Goal: Task Accomplishment & Management: Manage account settings

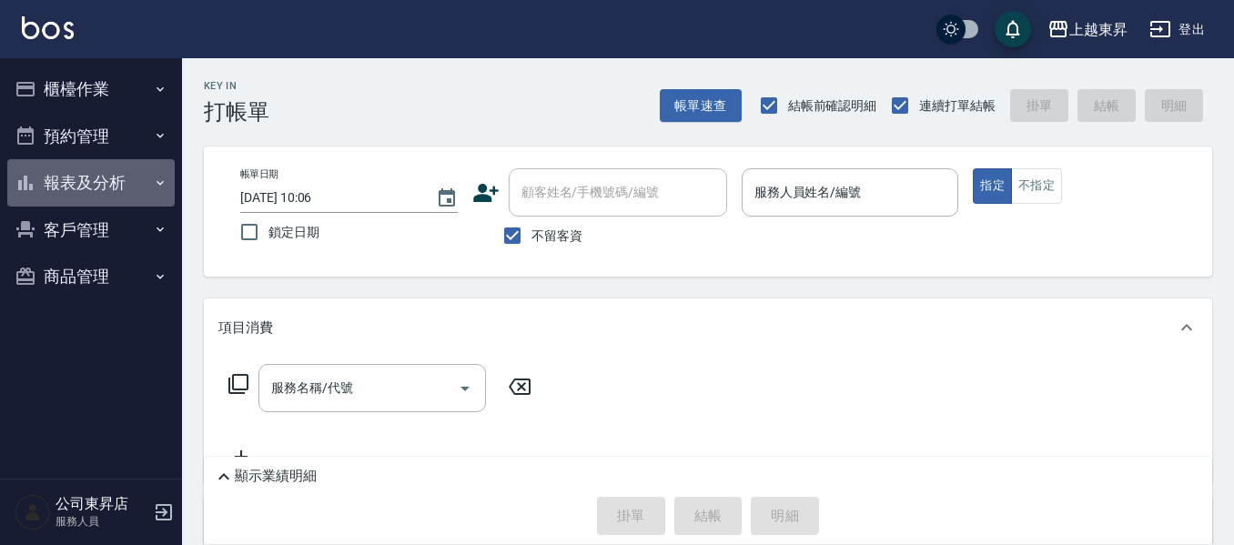
click at [80, 178] on button "報表及分析" at bounding box center [90, 182] width 167 height 47
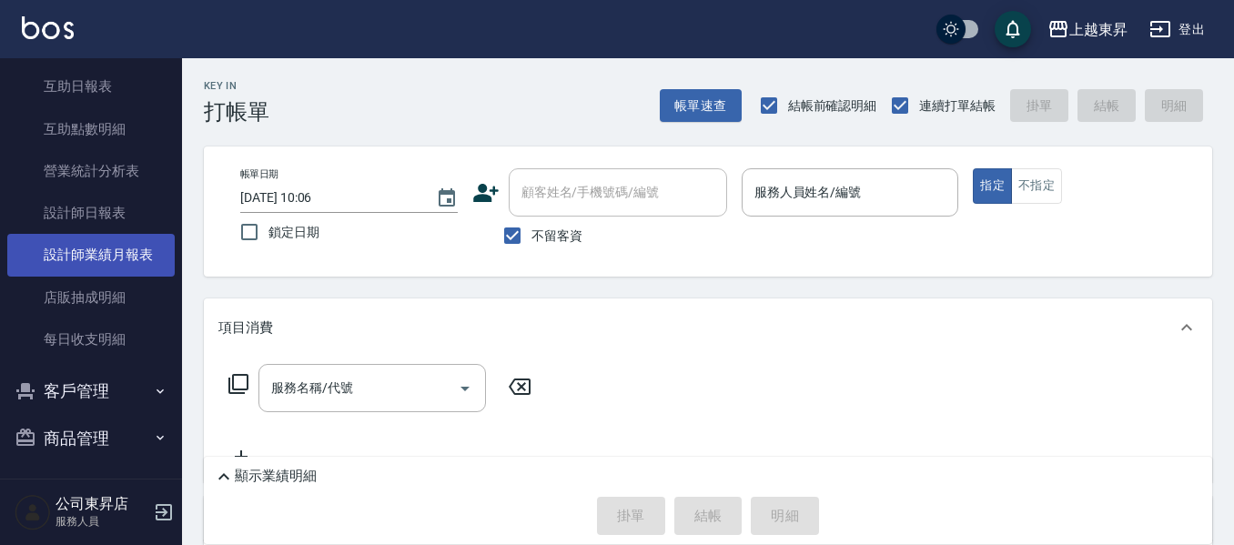
scroll to position [279, 0]
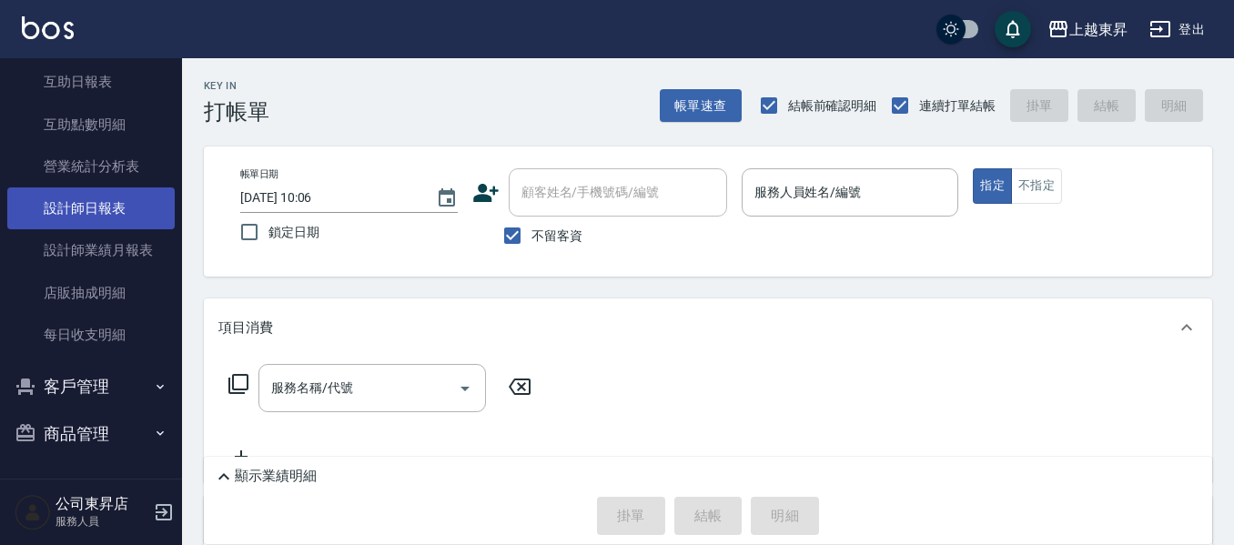
click at [88, 210] on link "設計師日報表" at bounding box center [90, 209] width 167 height 42
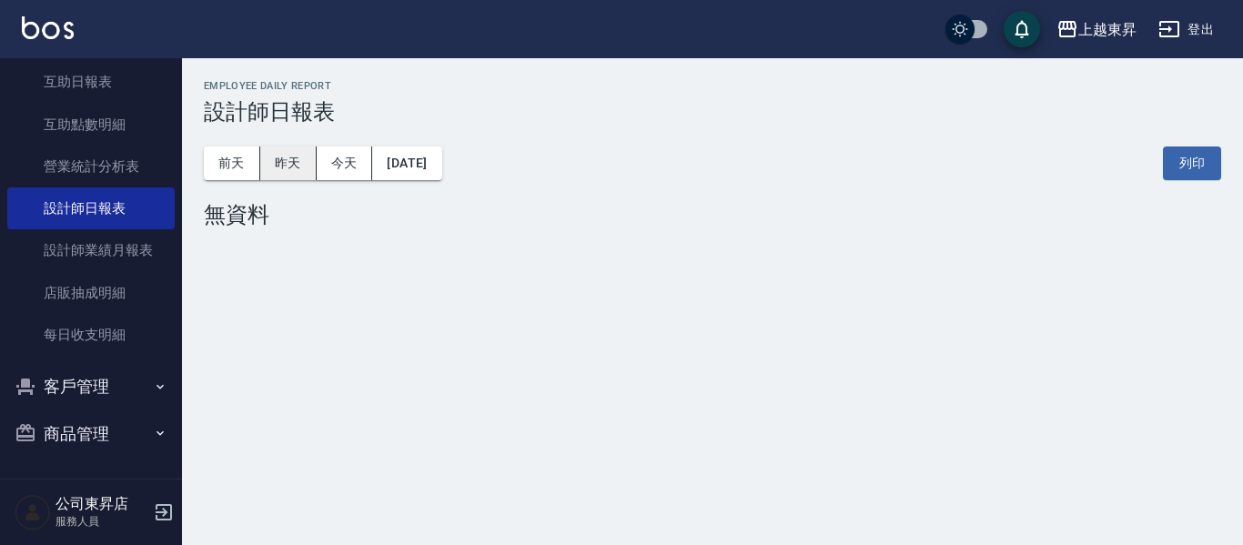
click at [282, 176] on button "昨天" at bounding box center [288, 164] width 56 height 34
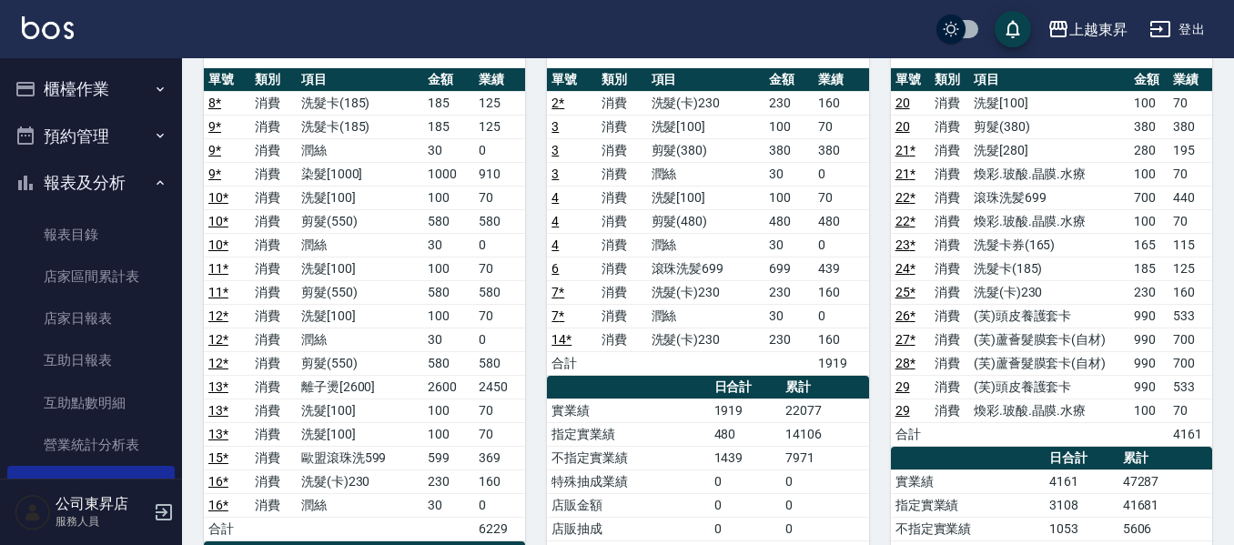
click at [81, 87] on button "櫃檯作業" at bounding box center [90, 89] width 167 height 47
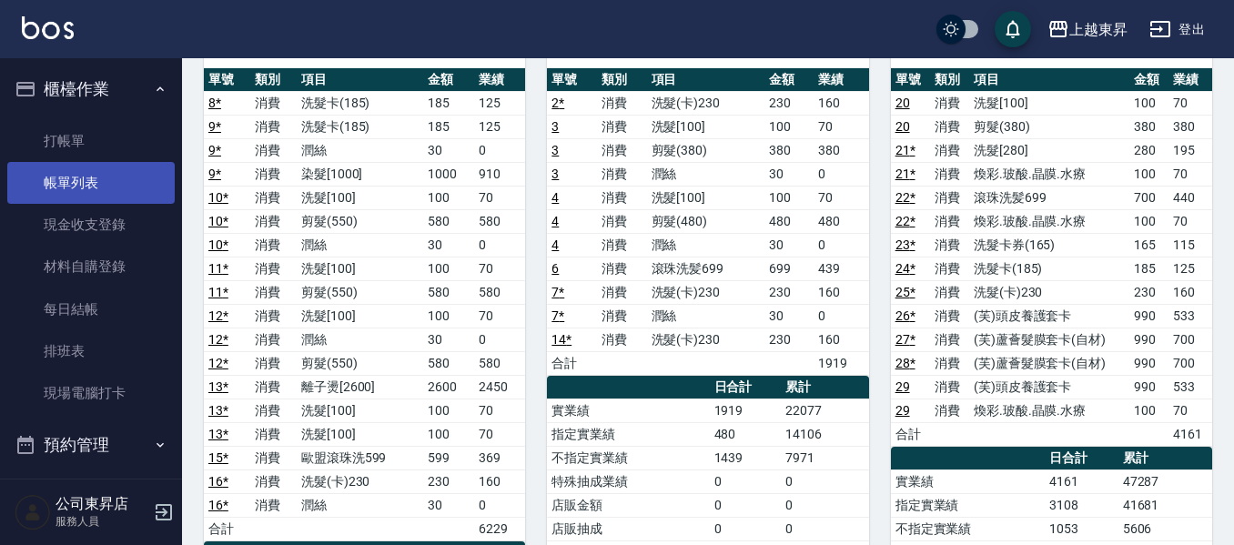
click at [107, 178] on link "帳單列表" at bounding box center [90, 183] width 167 height 42
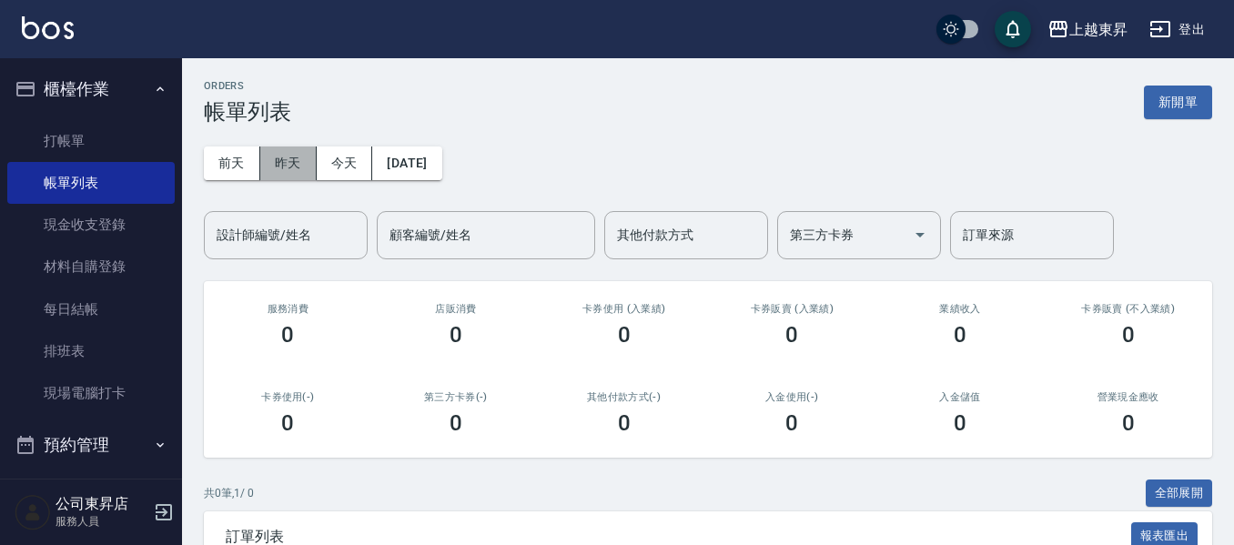
click at [289, 172] on button "昨天" at bounding box center [288, 164] width 56 height 34
click at [245, 245] on input "設計師編號/姓名" at bounding box center [285, 235] width 147 height 32
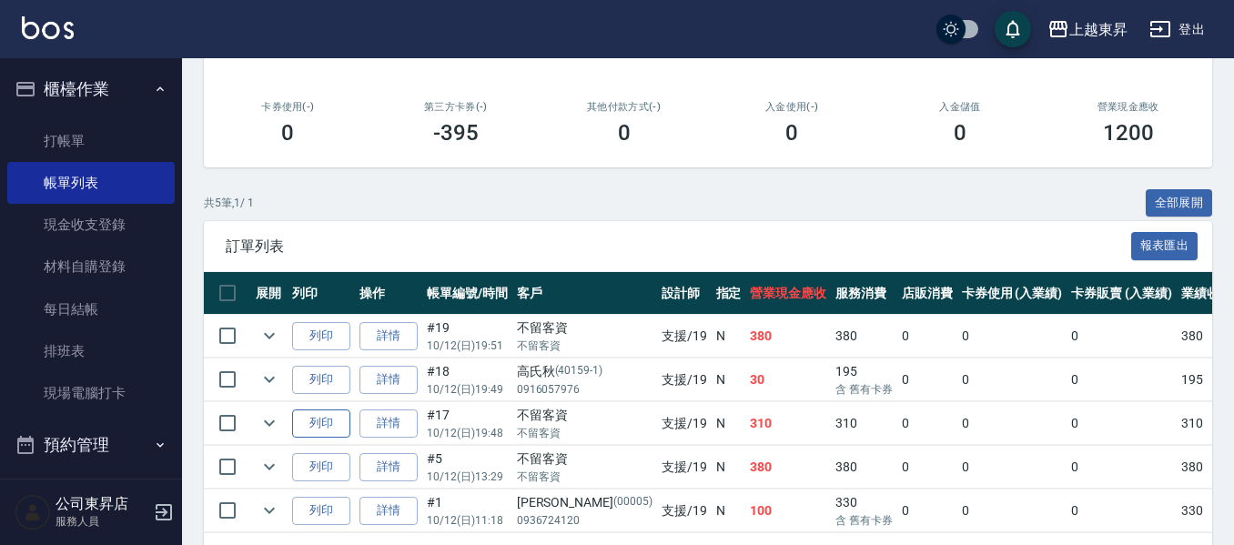
scroll to position [363, 0]
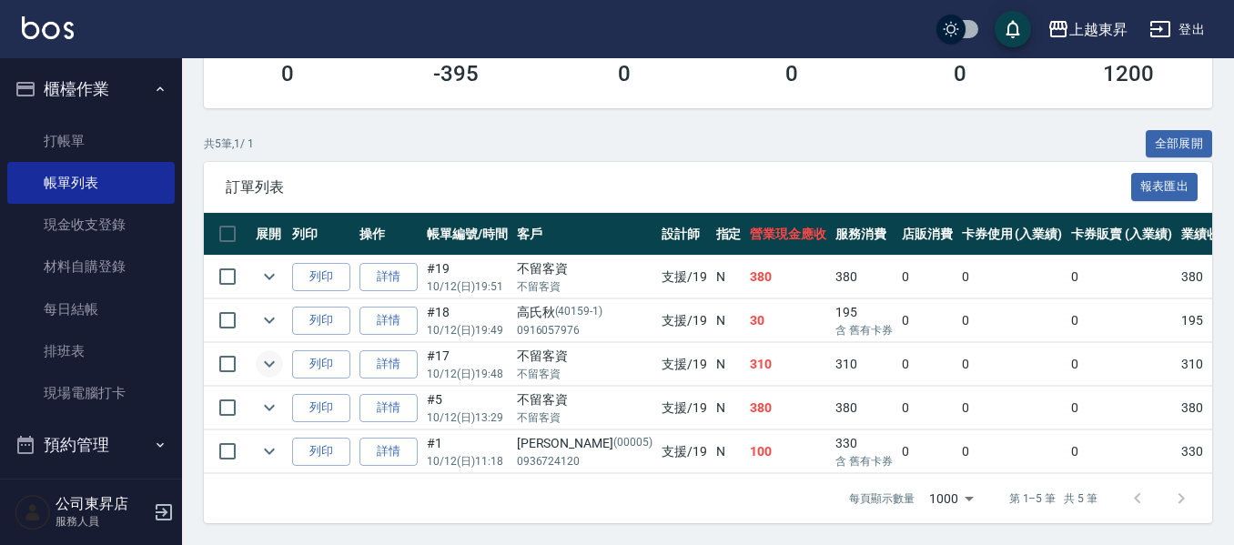
type input "支援-19"
click at [260, 360] on icon "expand row" at bounding box center [270, 364] width 22 height 22
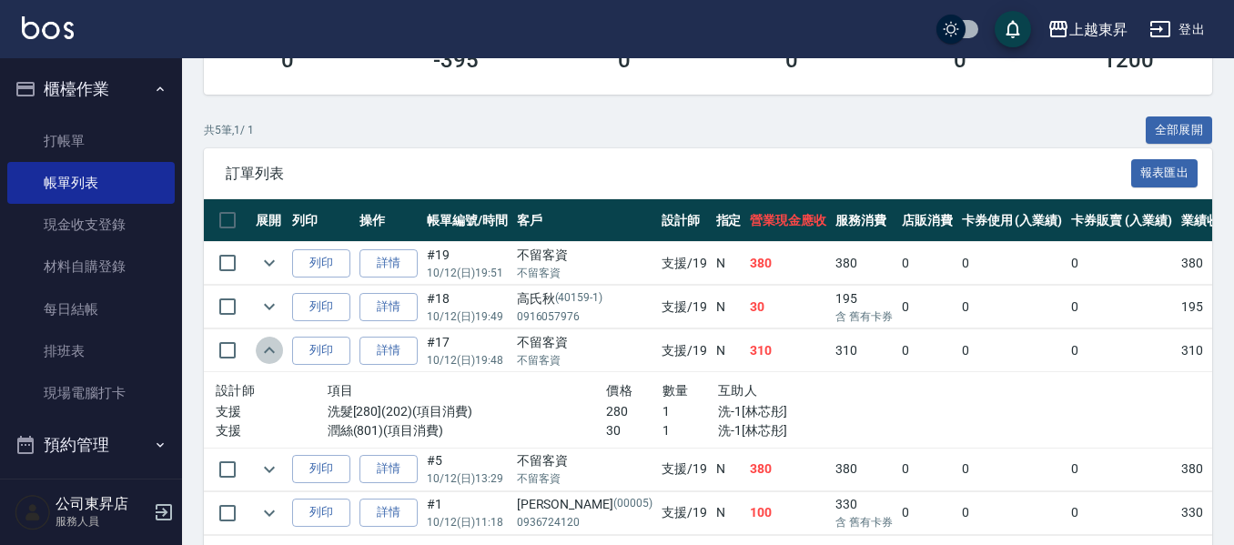
click at [260, 360] on icon "expand row" at bounding box center [270, 351] width 22 height 22
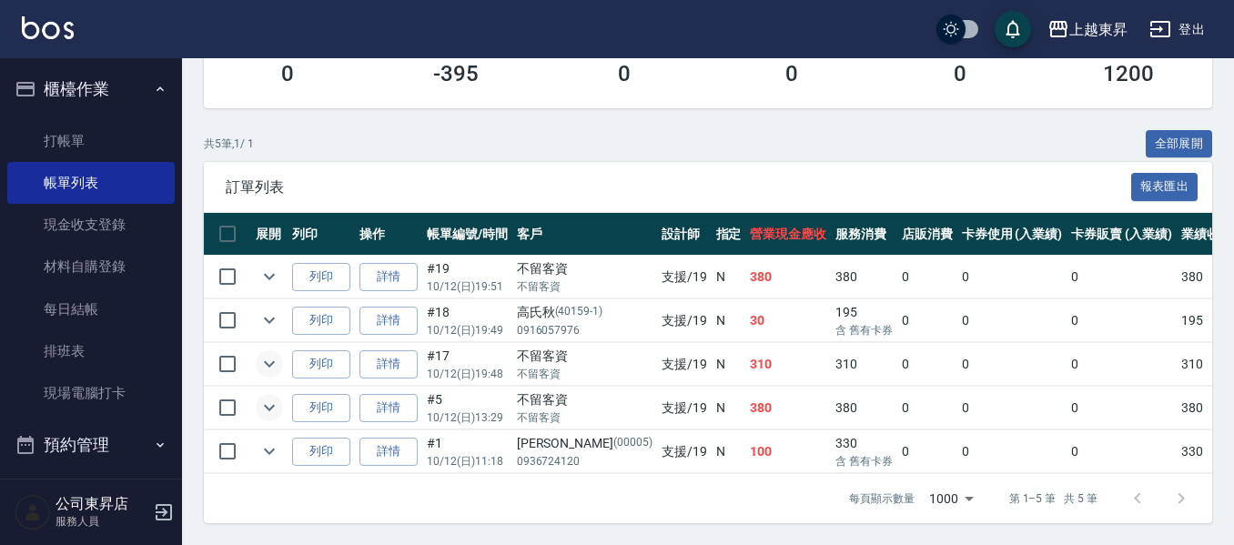
click at [278, 397] on icon "expand row" at bounding box center [270, 408] width 22 height 22
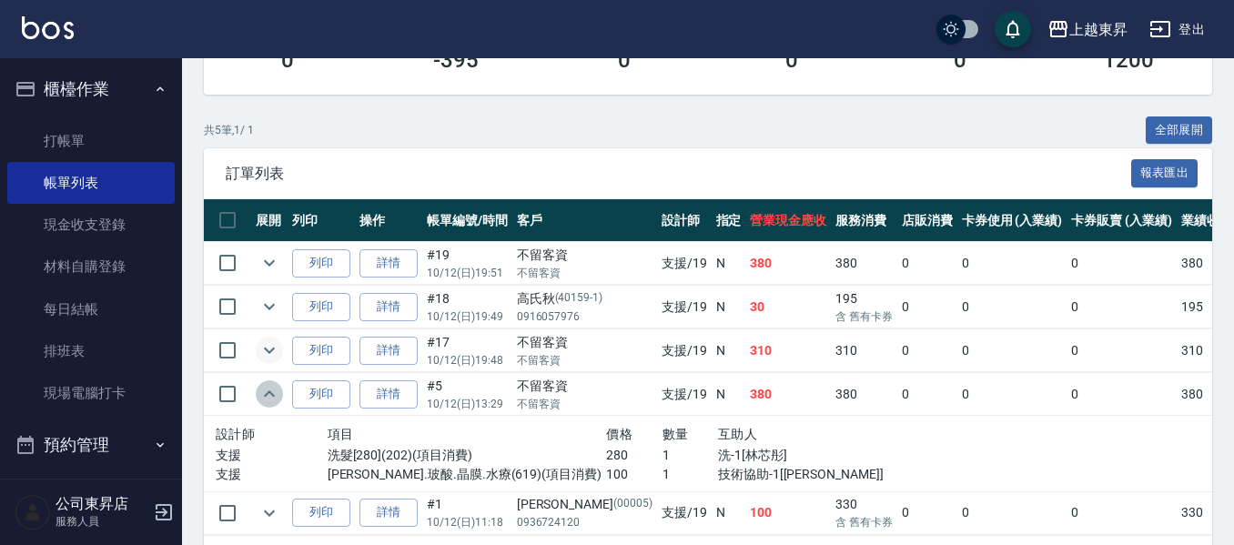
click at [275, 390] on icon "expand row" at bounding box center [270, 394] width 22 height 22
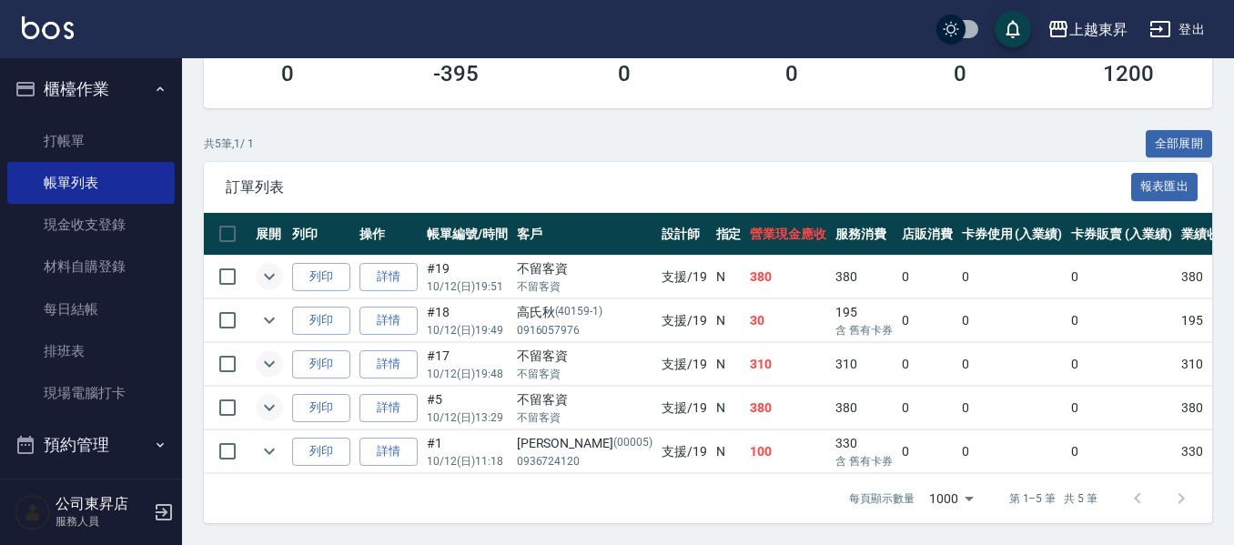
click at [277, 266] on icon "expand row" at bounding box center [270, 277] width 22 height 22
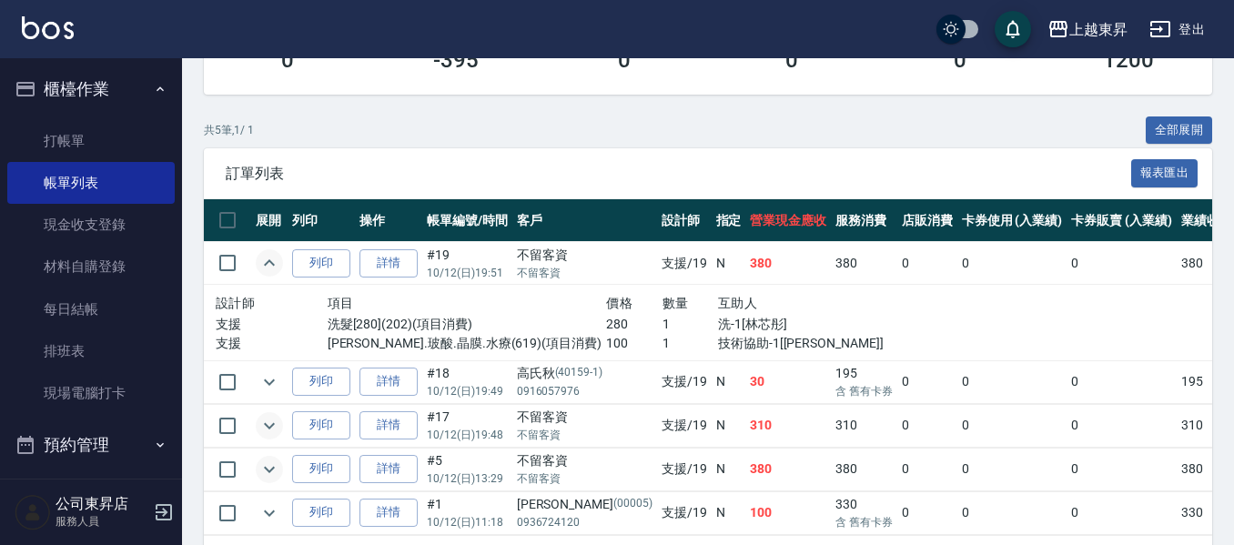
click at [271, 261] on icon "expand row" at bounding box center [270, 263] width 22 height 22
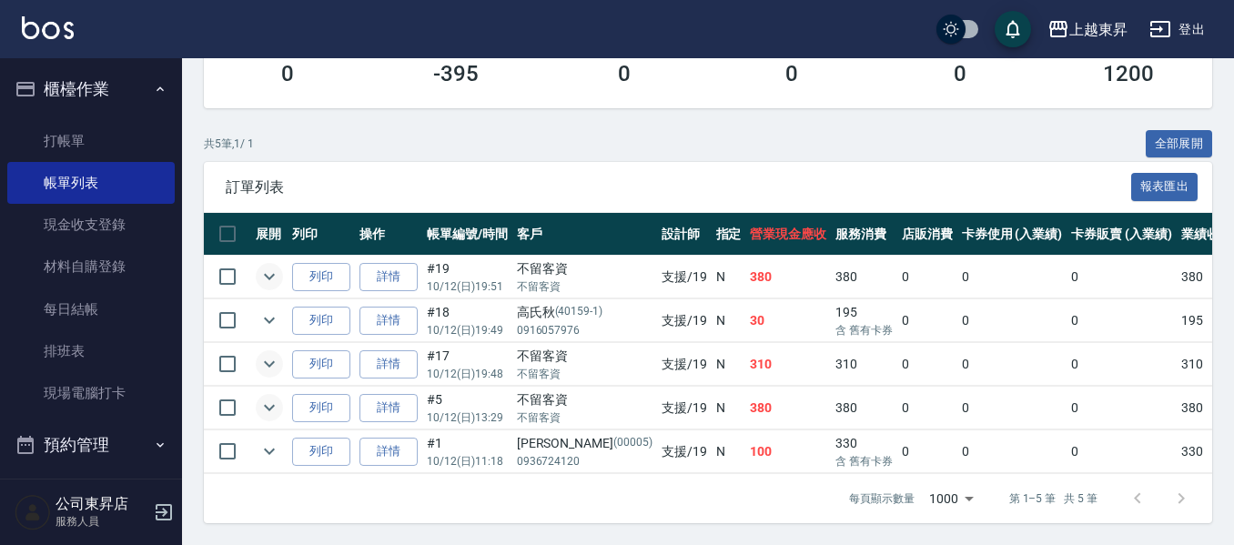
click at [380, 270] on link "詳情" at bounding box center [389, 277] width 58 height 28
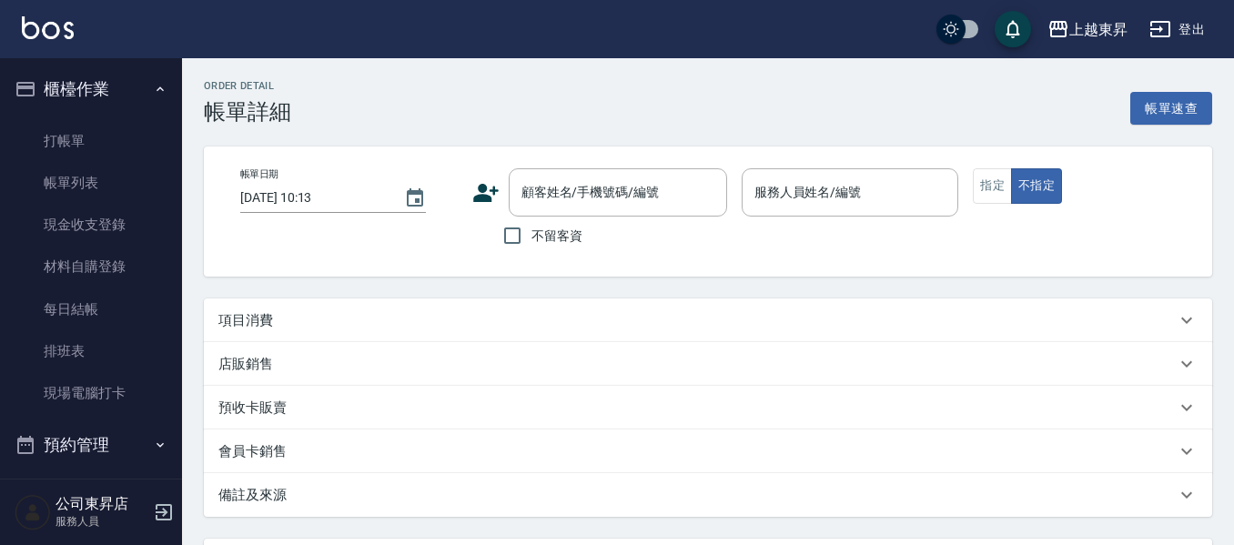
type input "[DATE] 19:51"
checkbox input "true"
type input "支援-19"
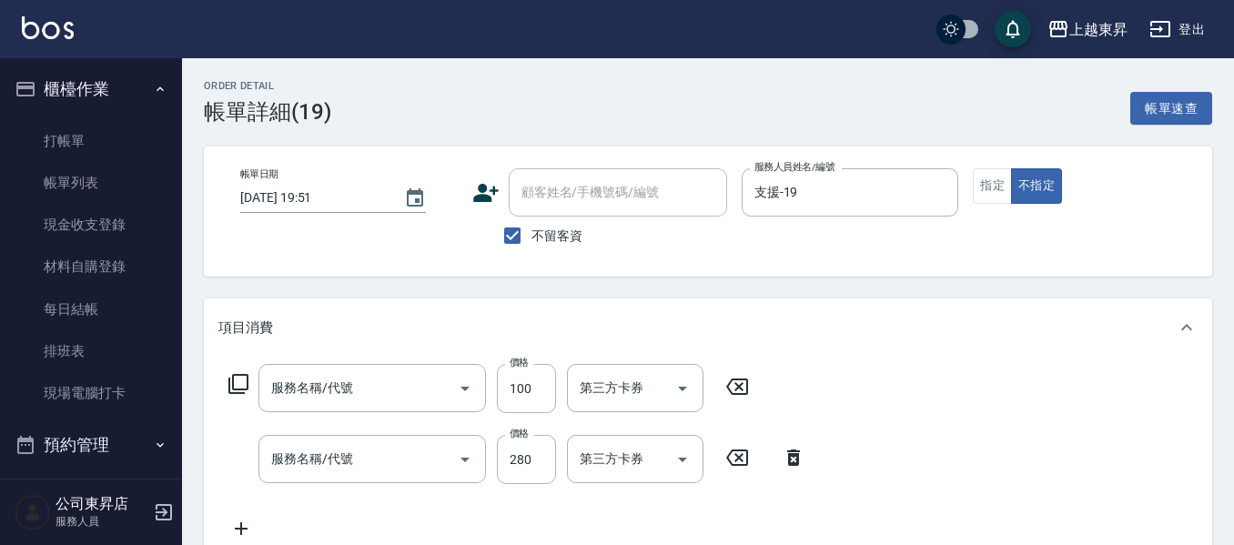
type input "煥彩.玻酸.晶膜.水療(619)"
type input "洗髮[280](202)"
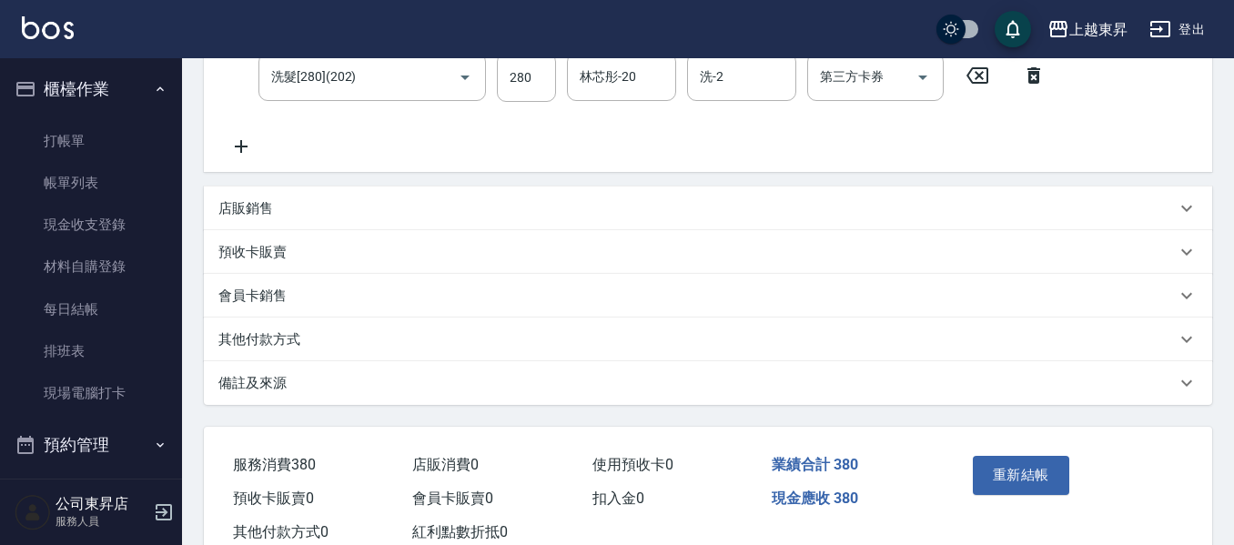
scroll to position [439, 0]
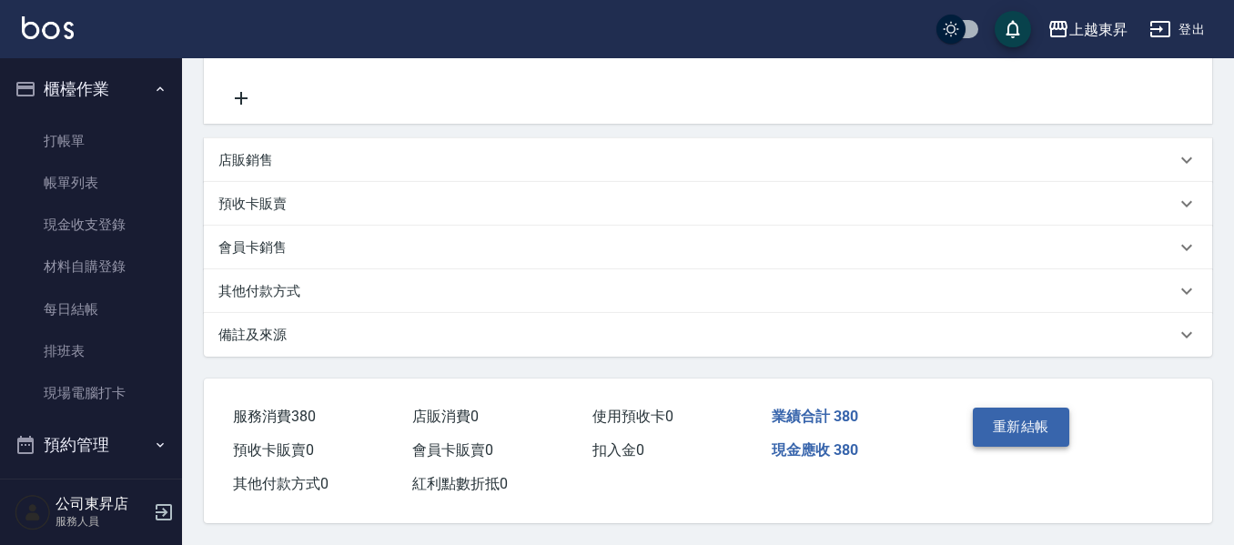
click at [1029, 427] on button "重新結帳" at bounding box center [1021, 427] width 96 height 38
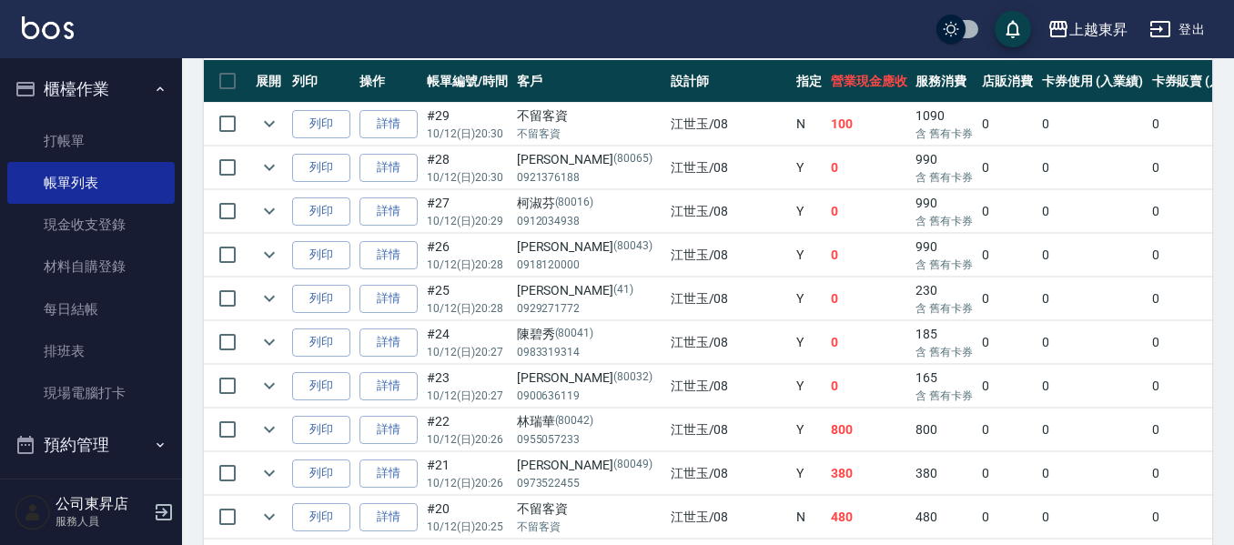
scroll to position [728, 0]
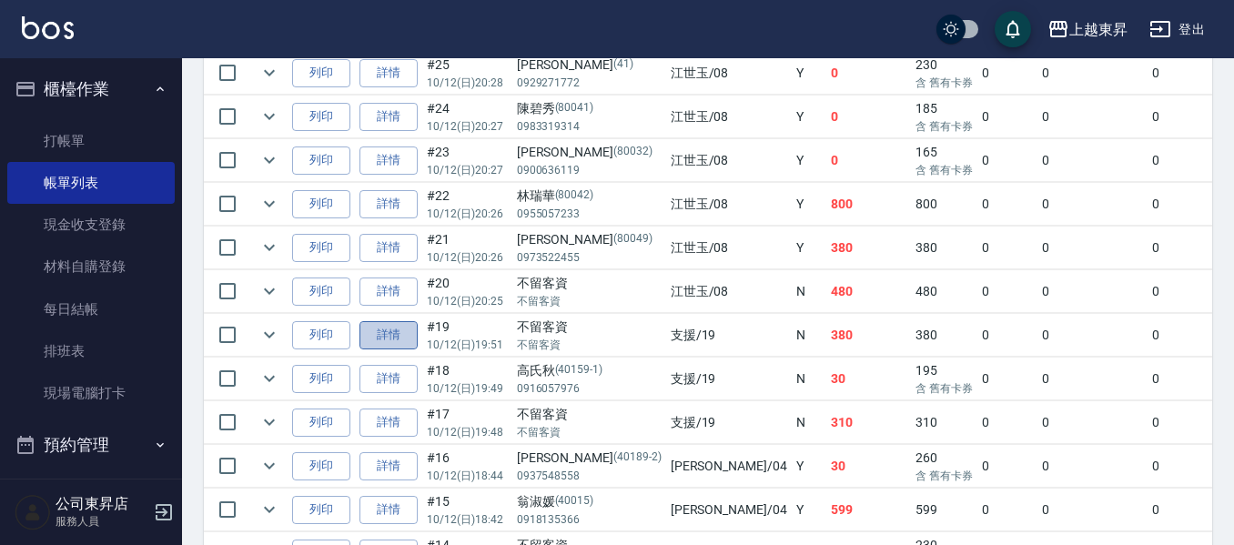
click at [390, 337] on link "詳情" at bounding box center [389, 335] width 58 height 28
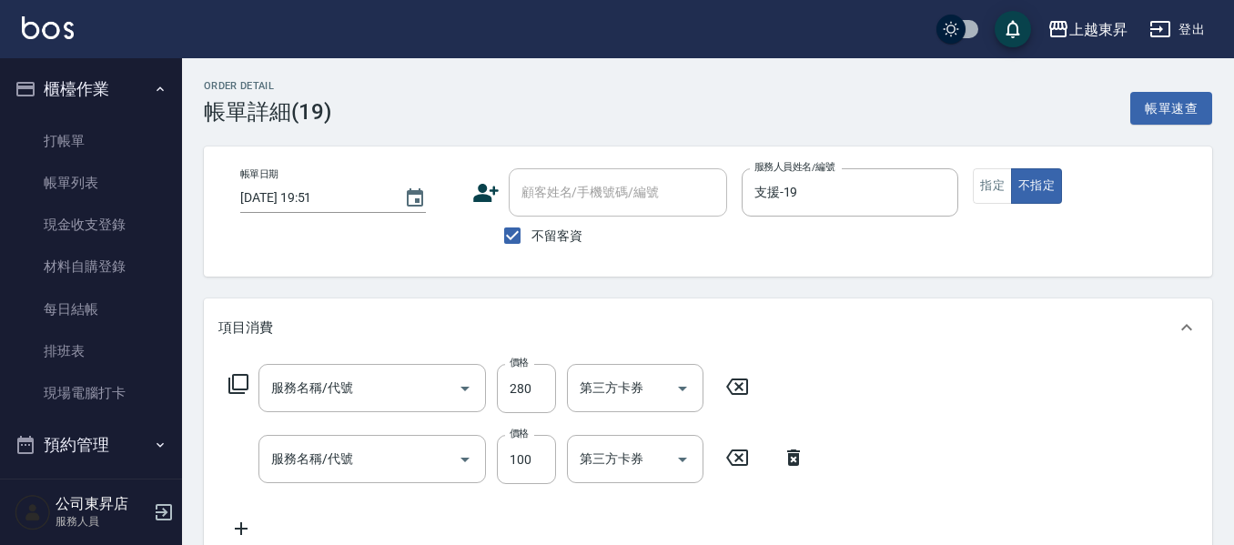
type input "[DATE] 19:51"
checkbox input "true"
type input "支援-19"
type input "洗髮[280](202)"
type input "煥彩.玻酸.晶膜.水療(619)"
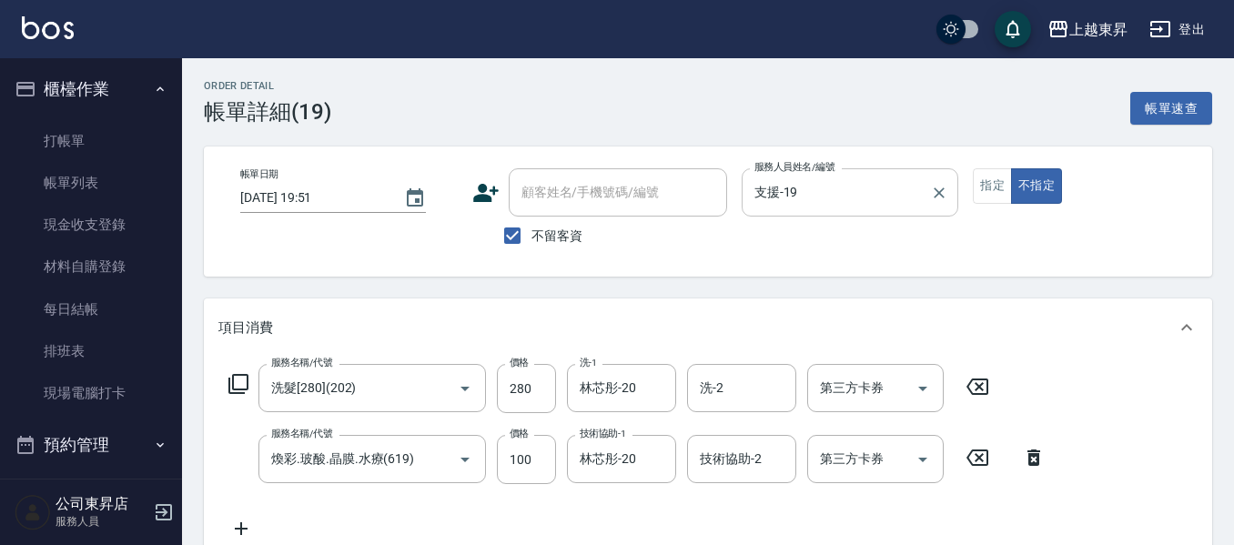
click at [829, 200] on input "支援-19" at bounding box center [837, 193] width 174 height 32
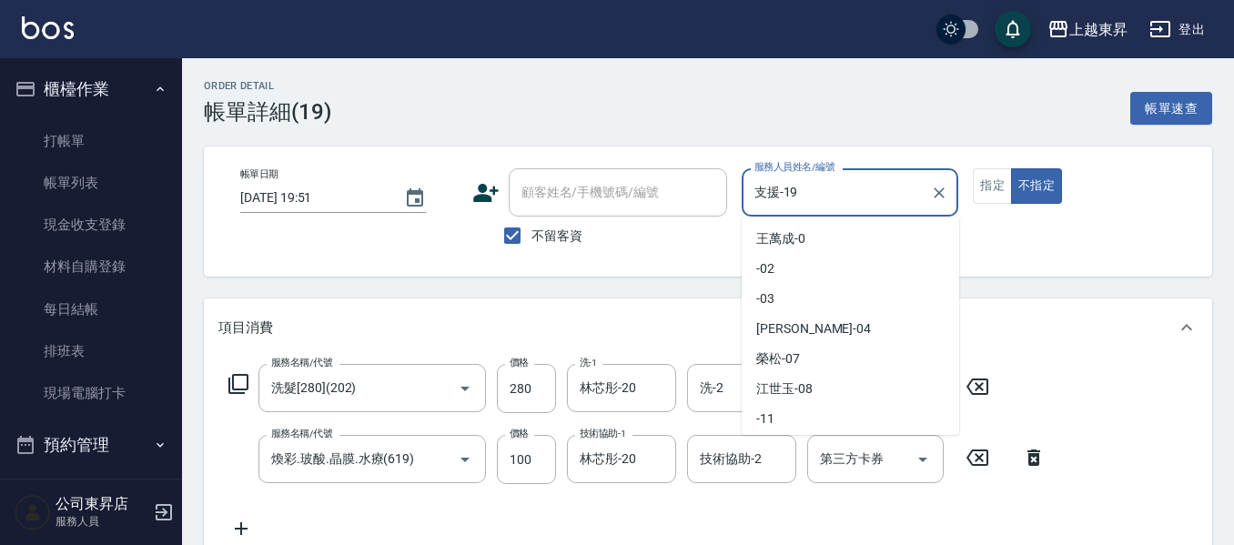
scroll to position [89, 0]
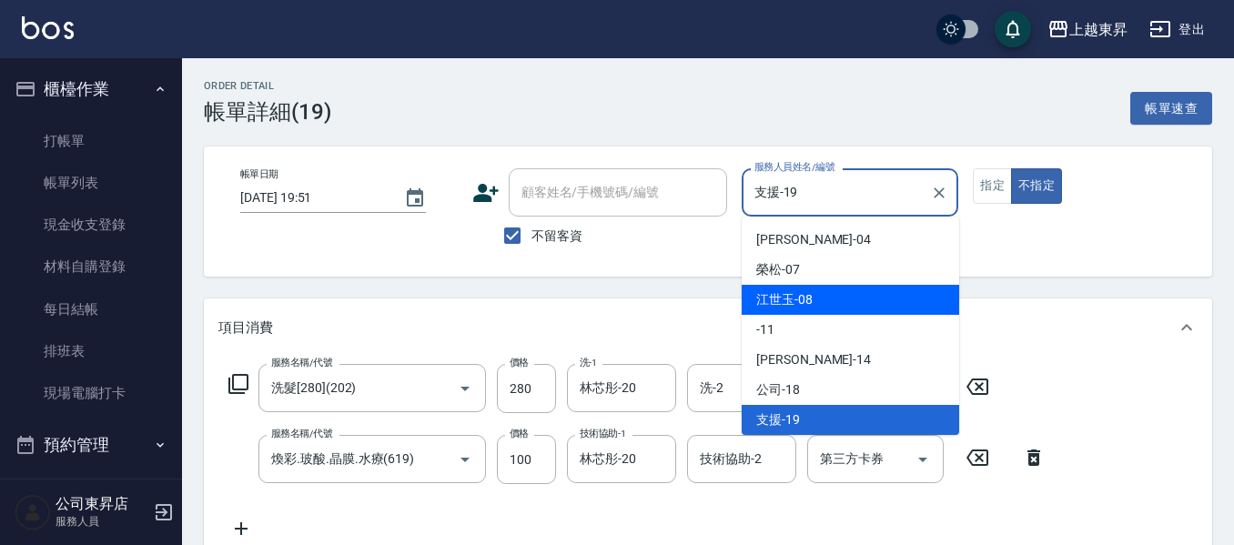
click at [785, 302] on span "[PERSON_NAME]-08" at bounding box center [784, 299] width 56 height 19
type input "江世玉-08"
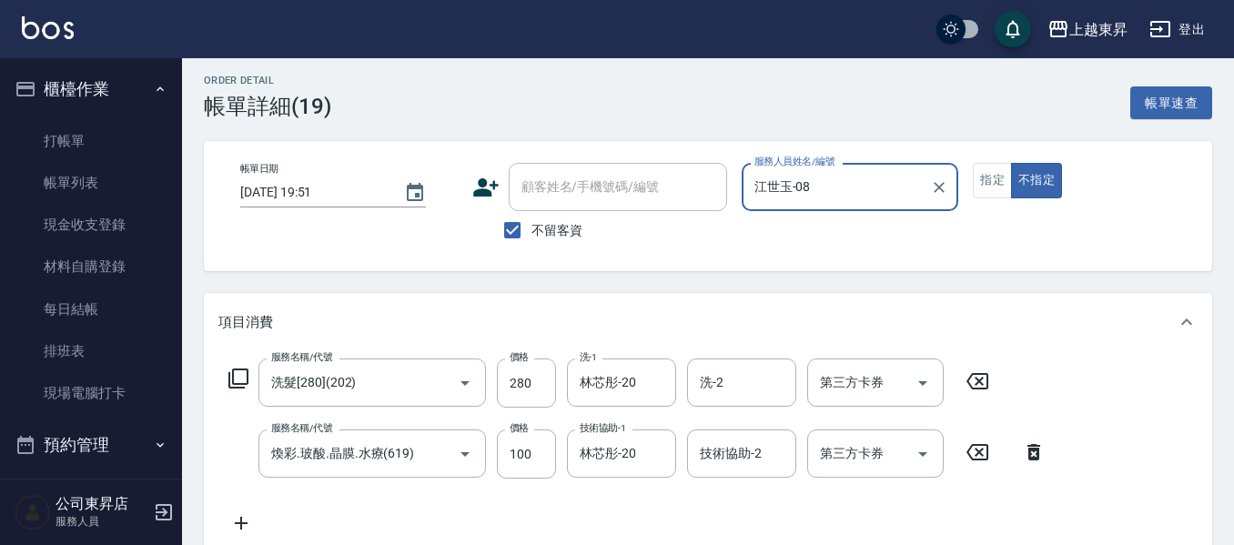
scroll to position [182, 0]
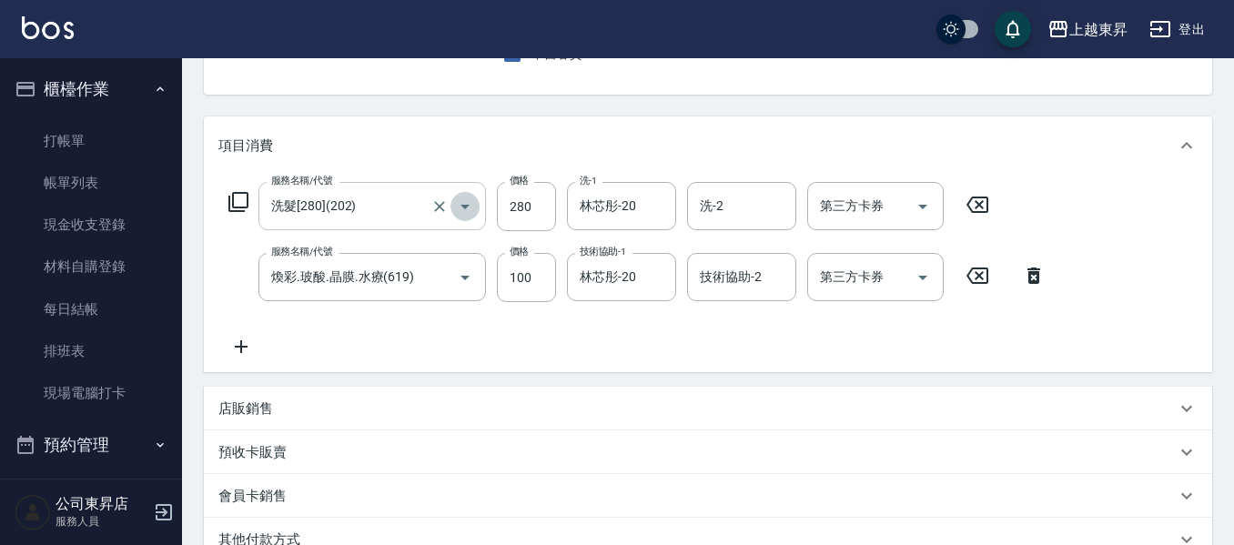
click at [457, 206] on icon "Open" at bounding box center [465, 207] width 22 height 22
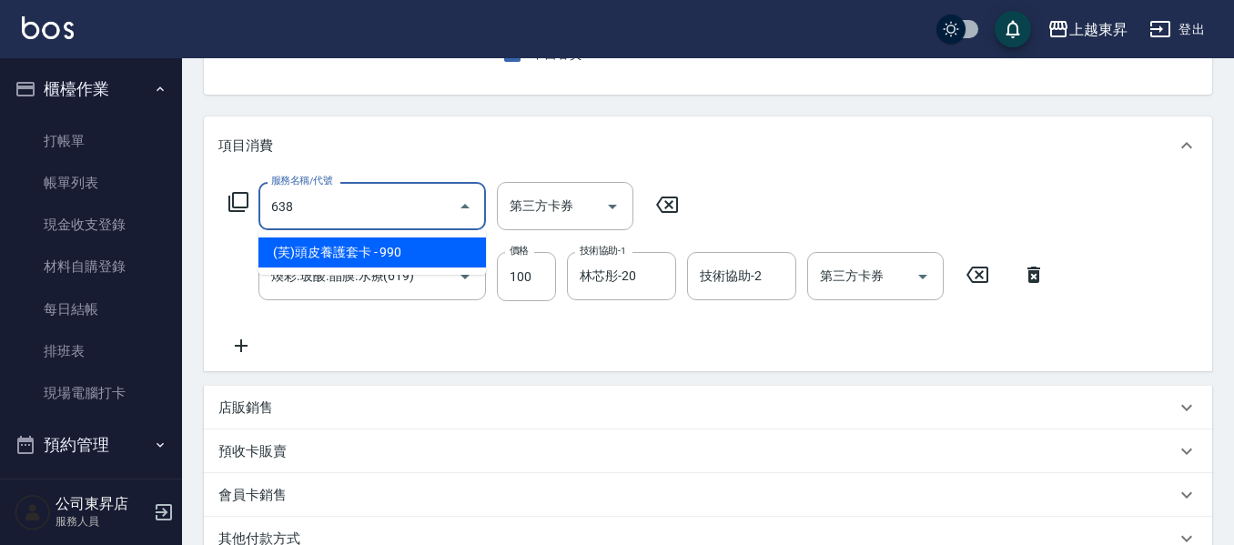
type input "(芙)頭皮養護套卡(638)"
type input "舊有卡券"
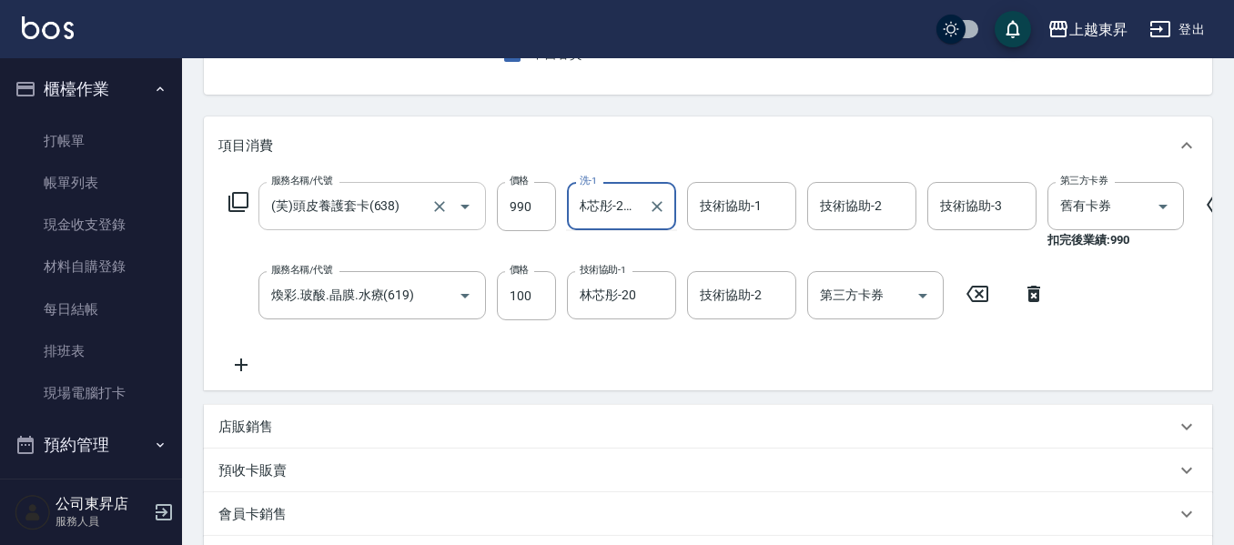
scroll to position [0, 12]
type input "林芯彤-20"
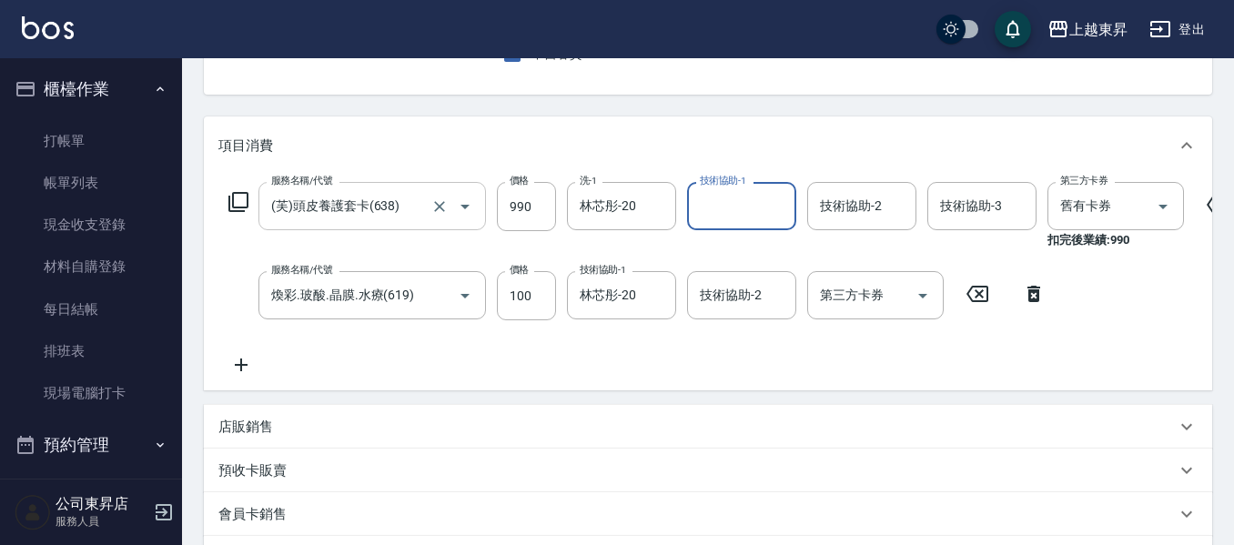
scroll to position [0, 0]
type input "林芯彤-20"
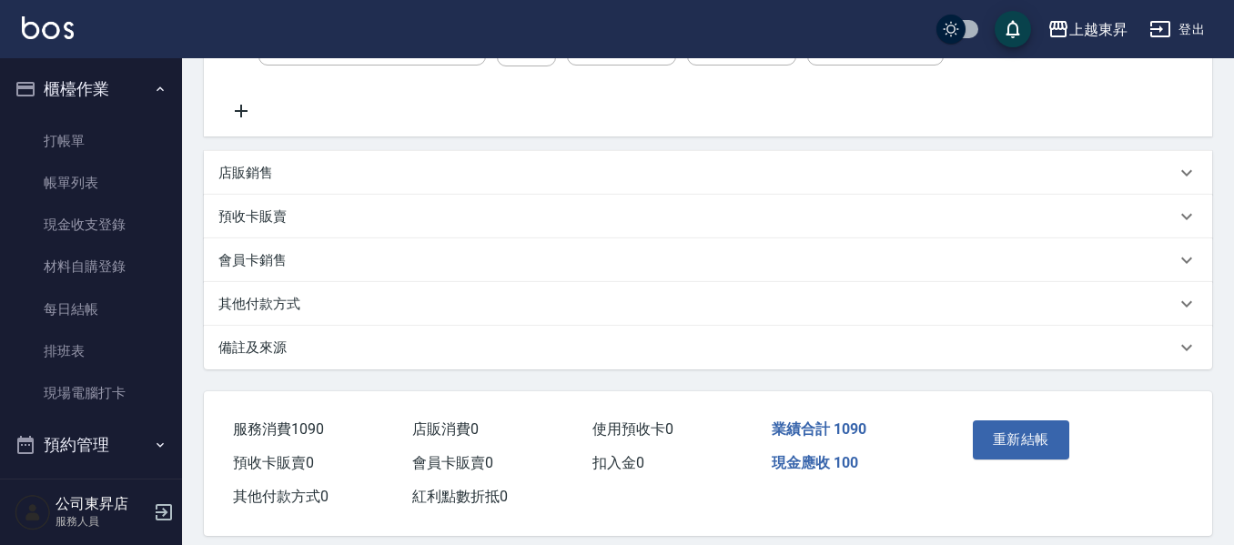
scroll to position [471, 0]
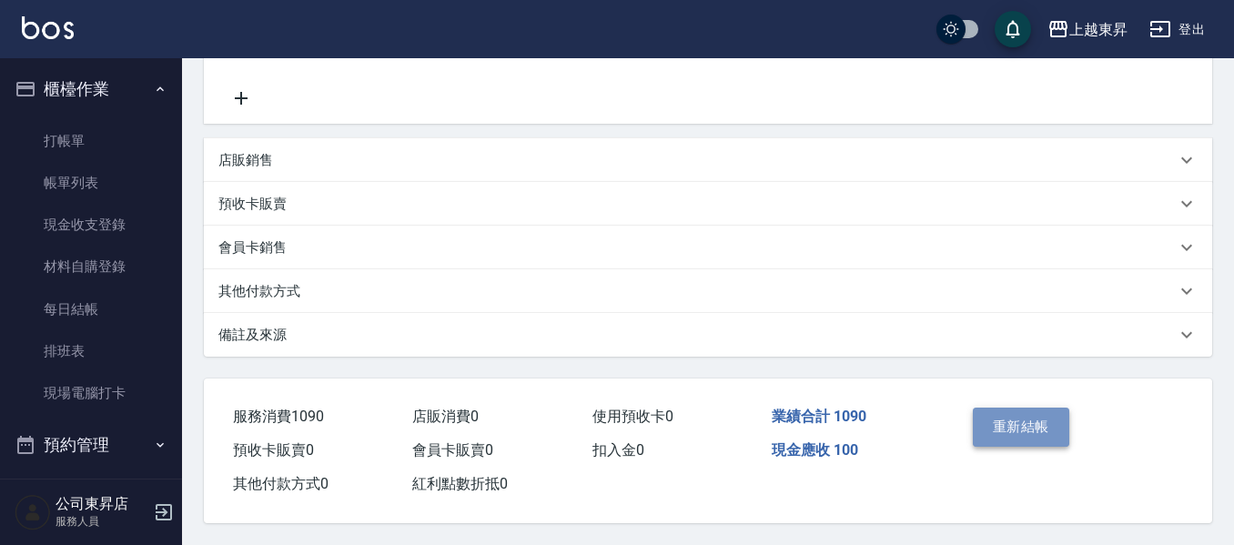
click at [1005, 415] on button "重新結帳" at bounding box center [1021, 427] width 96 height 38
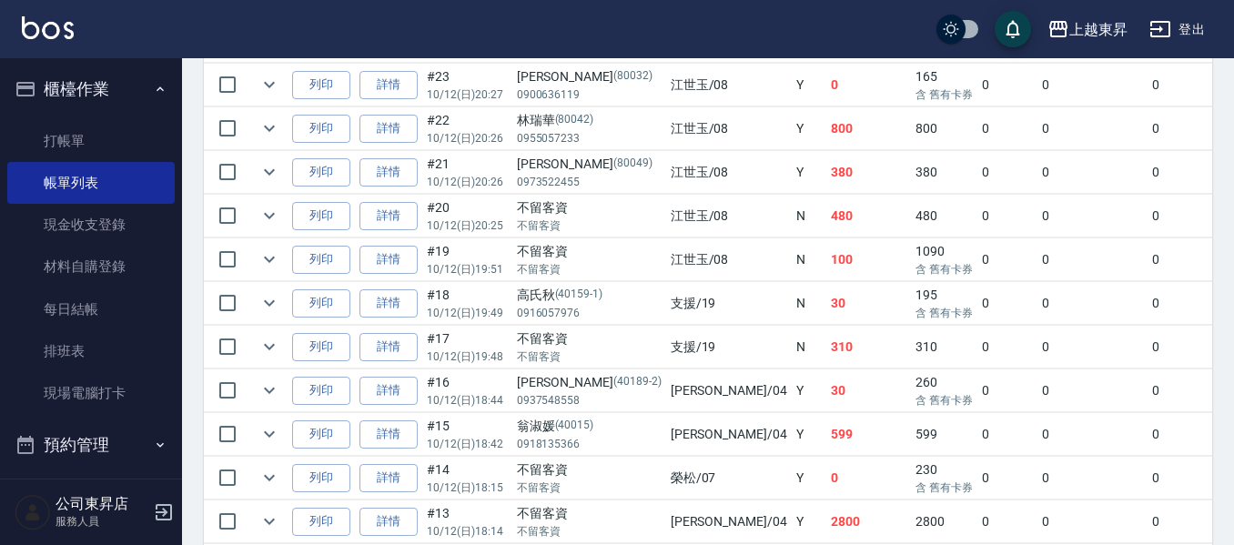
scroll to position [910, 0]
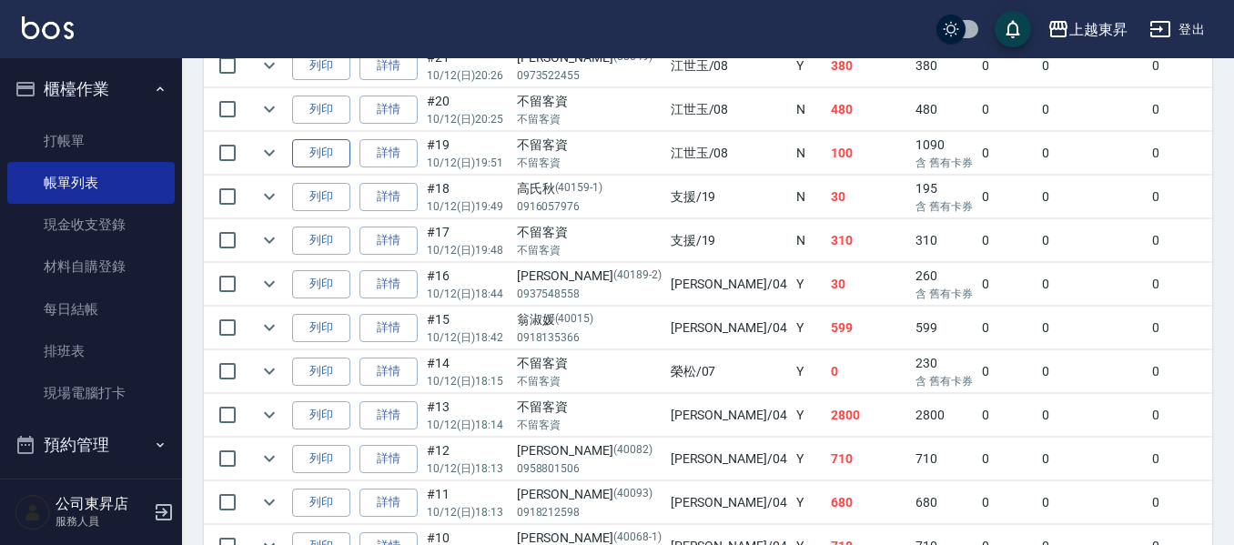
click at [330, 150] on button "列印" at bounding box center [321, 153] width 58 height 28
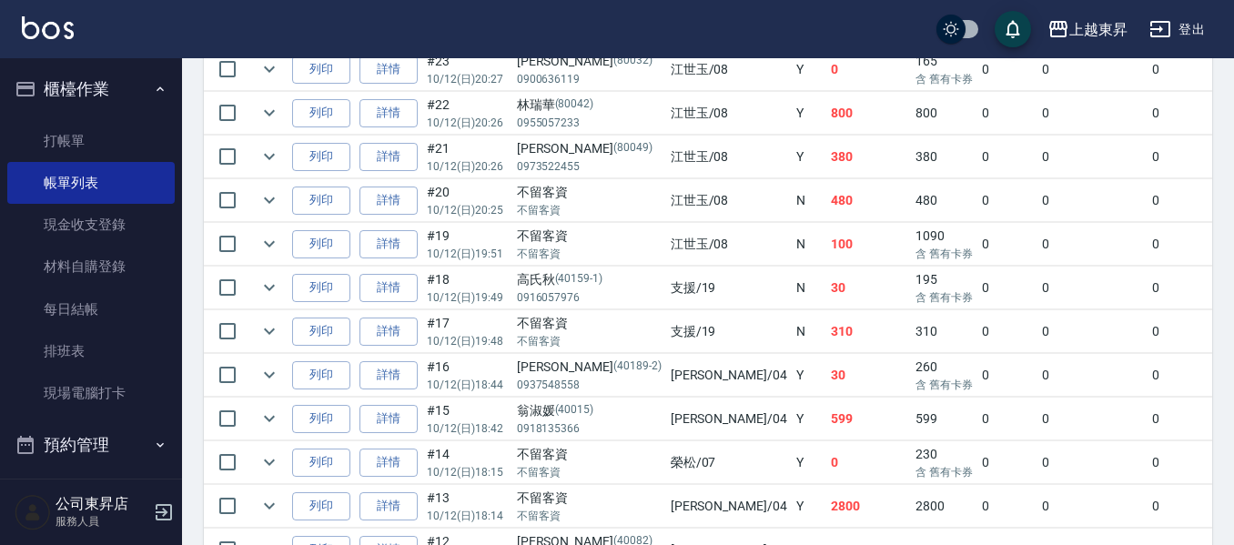
scroll to position [1001, 0]
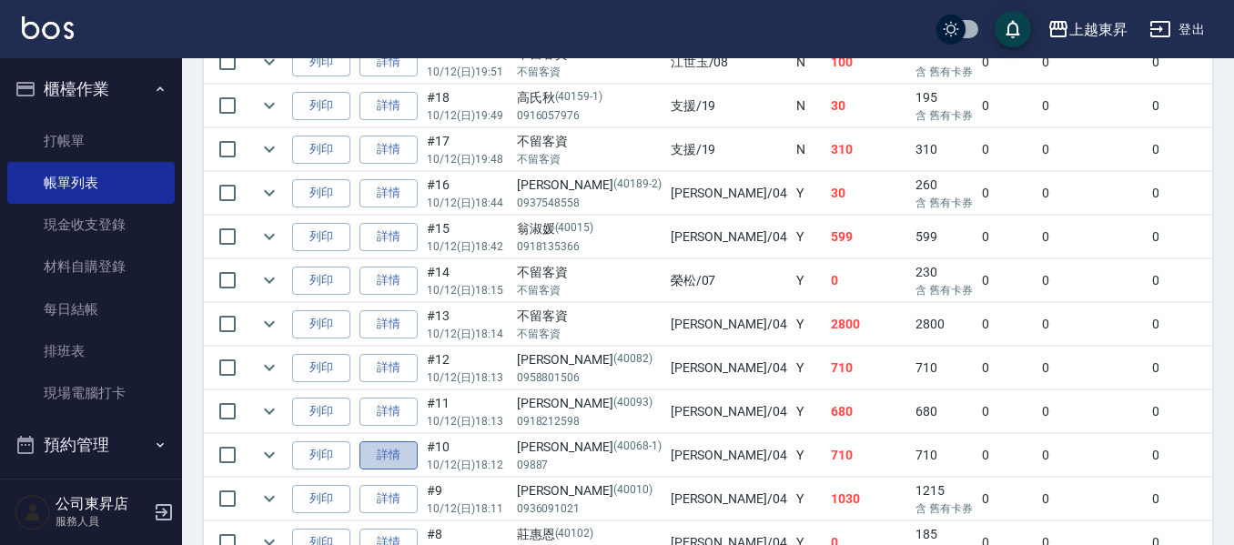
click at [401, 461] on link "詳情" at bounding box center [389, 455] width 58 height 28
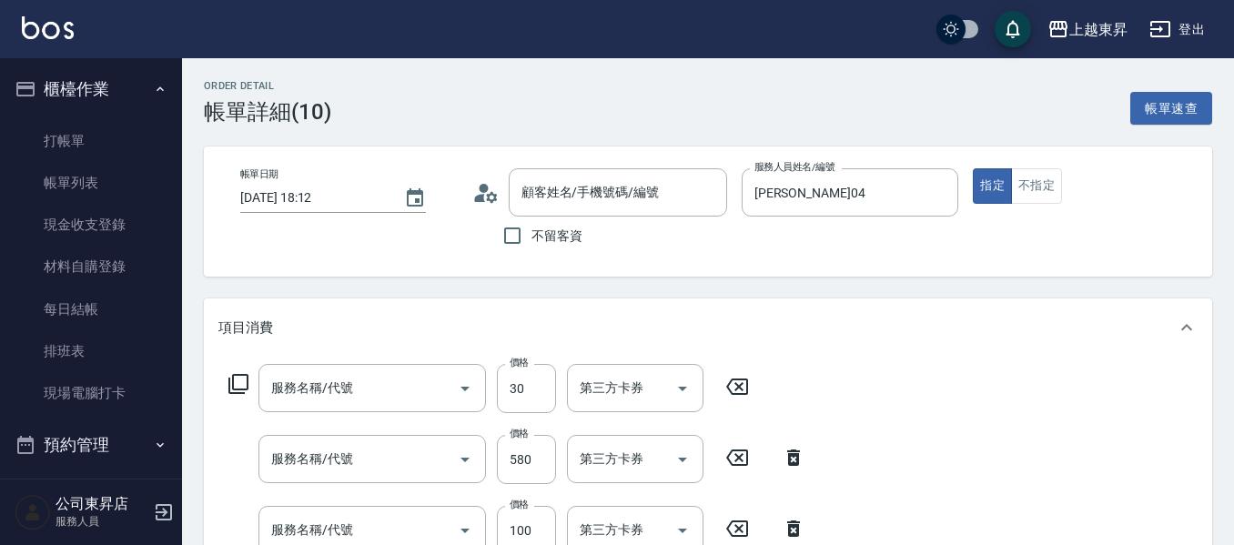
type input "[DATE] 18:12"
type input "[PERSON_NAME]04"
type input "[PERSON_NAME]/09887/40068-1"
type input "潤絲(801)"
type input "剪髮(550)(409)"
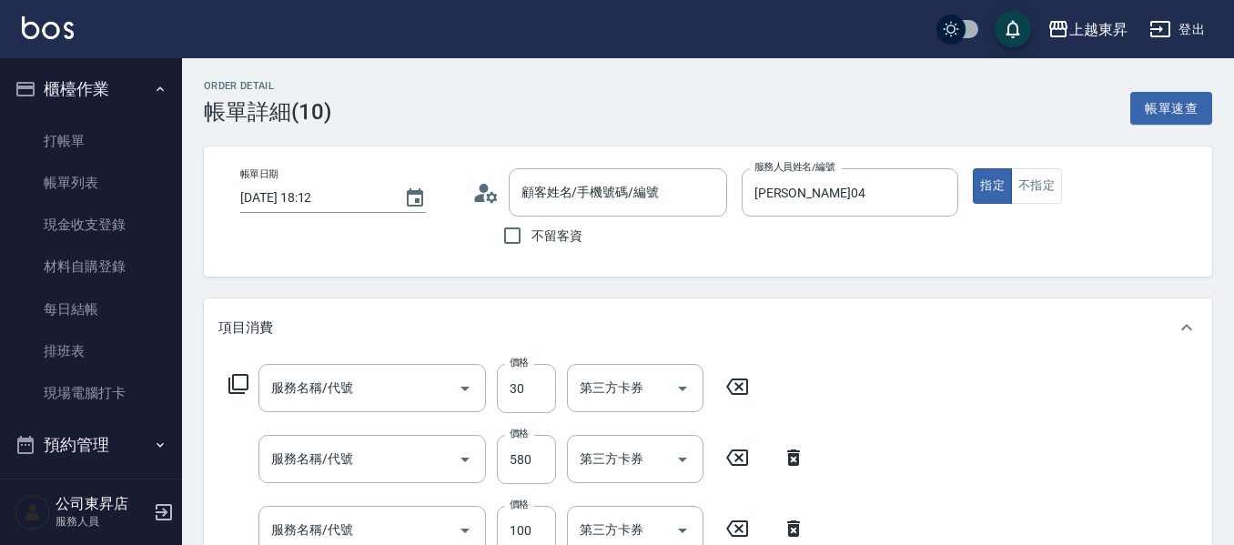
type input "洗髮[100](201)"
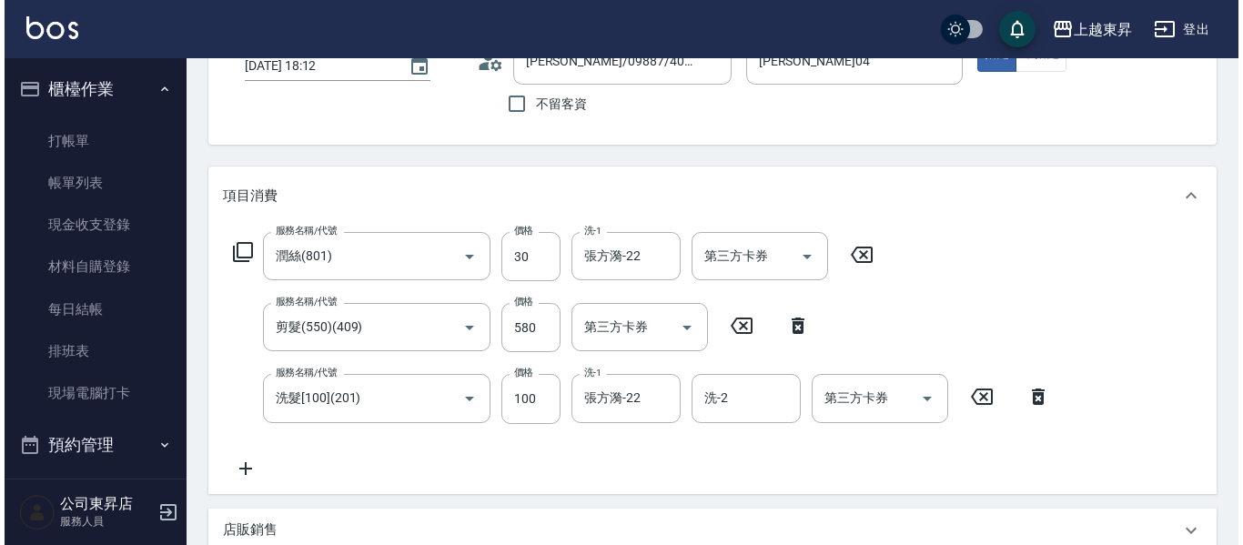
scroll to position [273, 0]
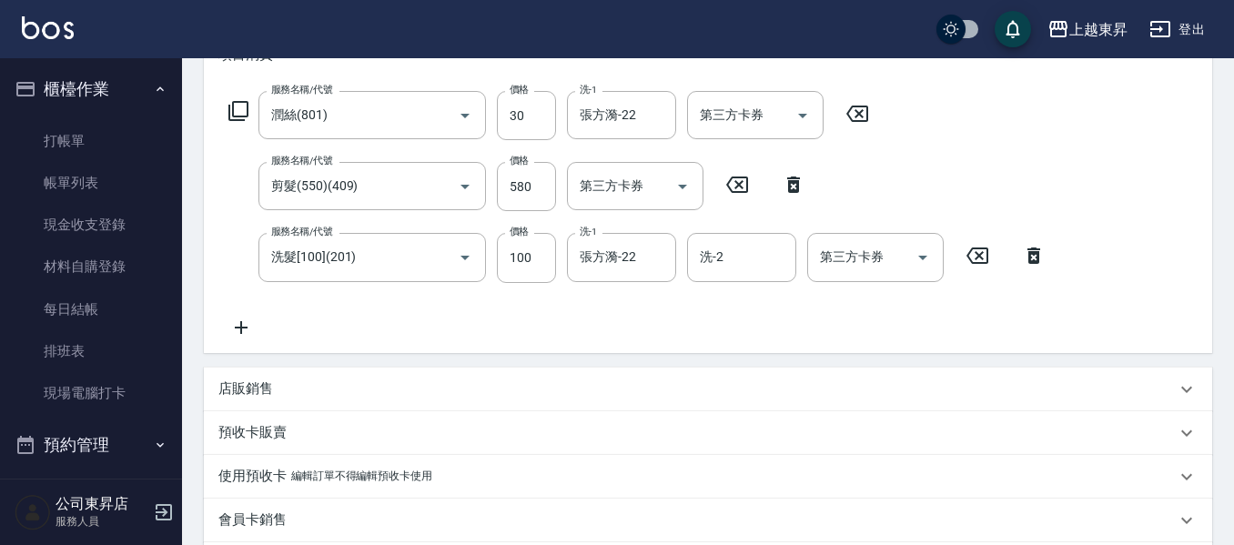
click at [797, 185] on icon at bounding box center [793, 185] width 13 height 16
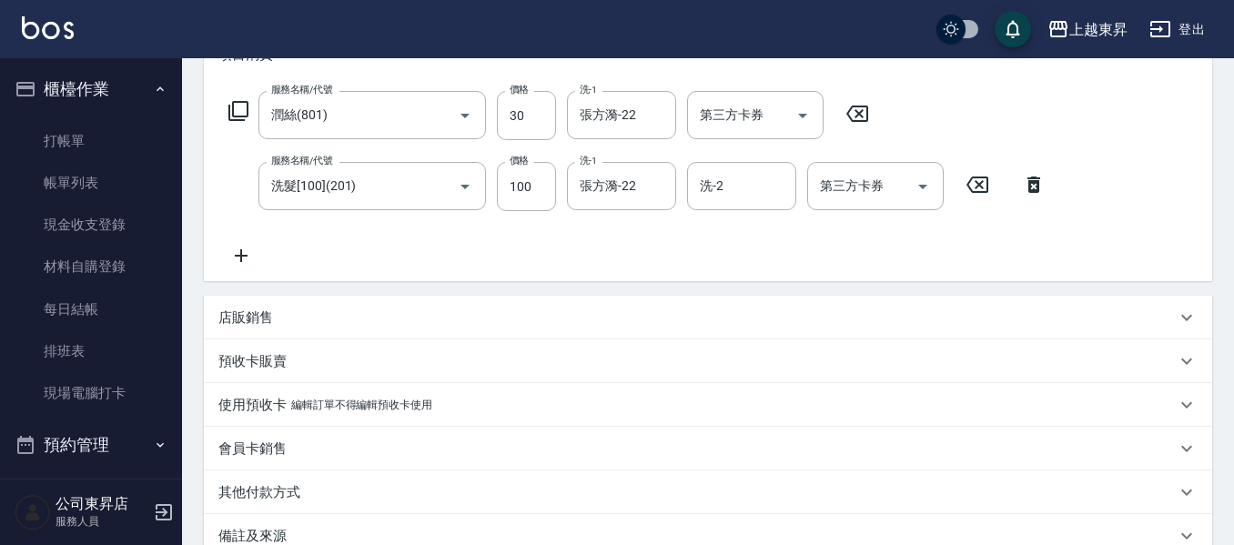
click at [1033, 186] on icon at bounding box center [1034, 185] width 46 height 22
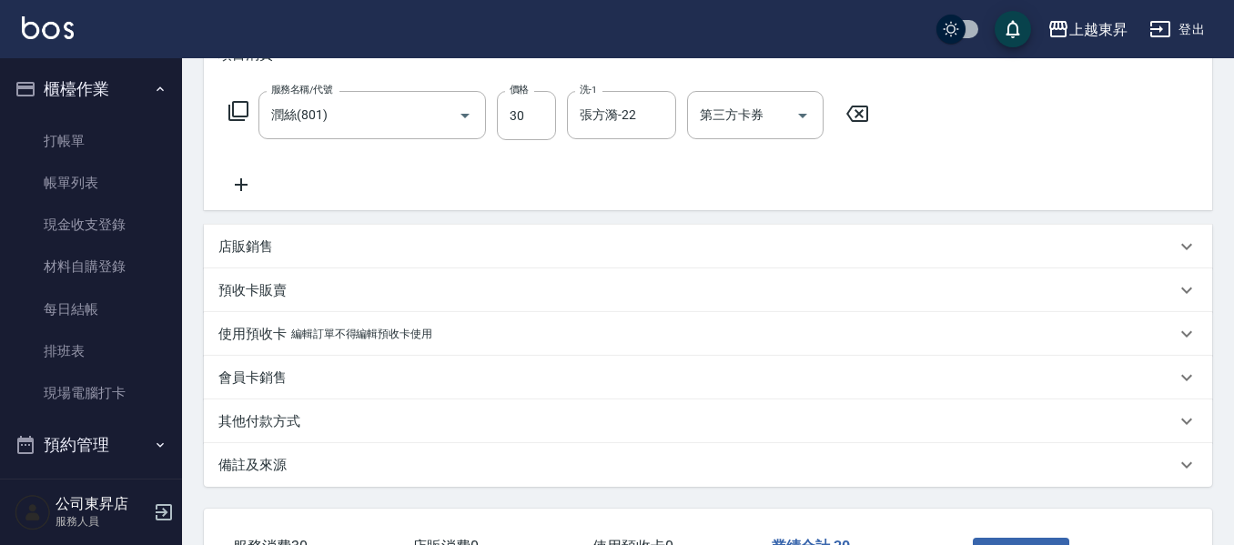
click at [232, 104] on icon at bounding box center [238, 111] width 20 height 20
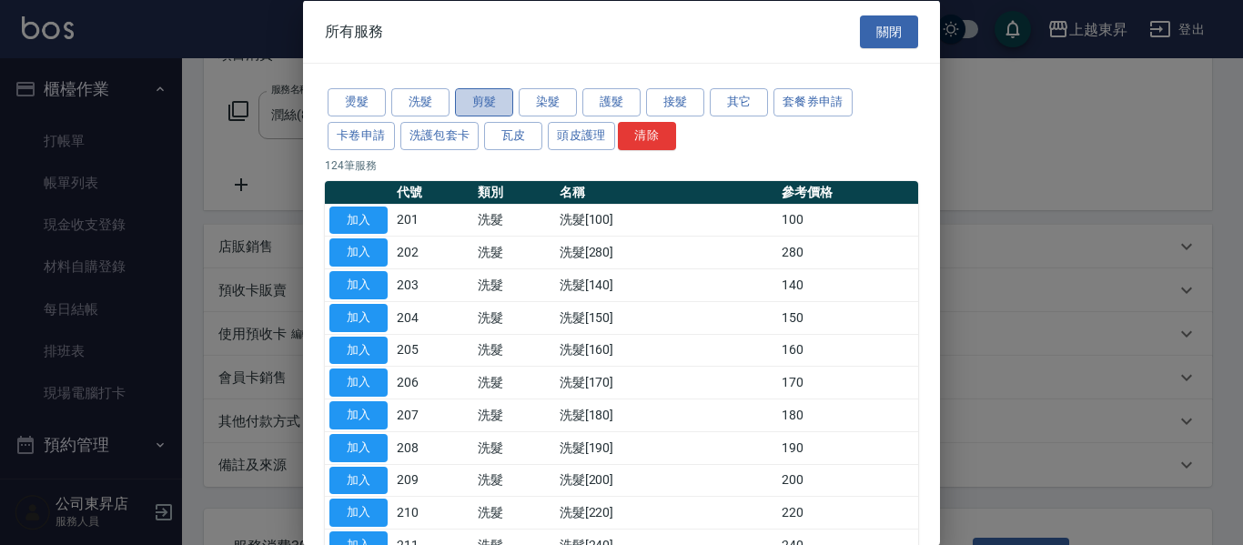
drag, startPoint x: 489, startPoint y: 99, endPoint x: 484, endPoint y: 108, distance: 10.2
click at [491, 100] on button "剪髮" at bounding box center [484, 102] width 58 height 28
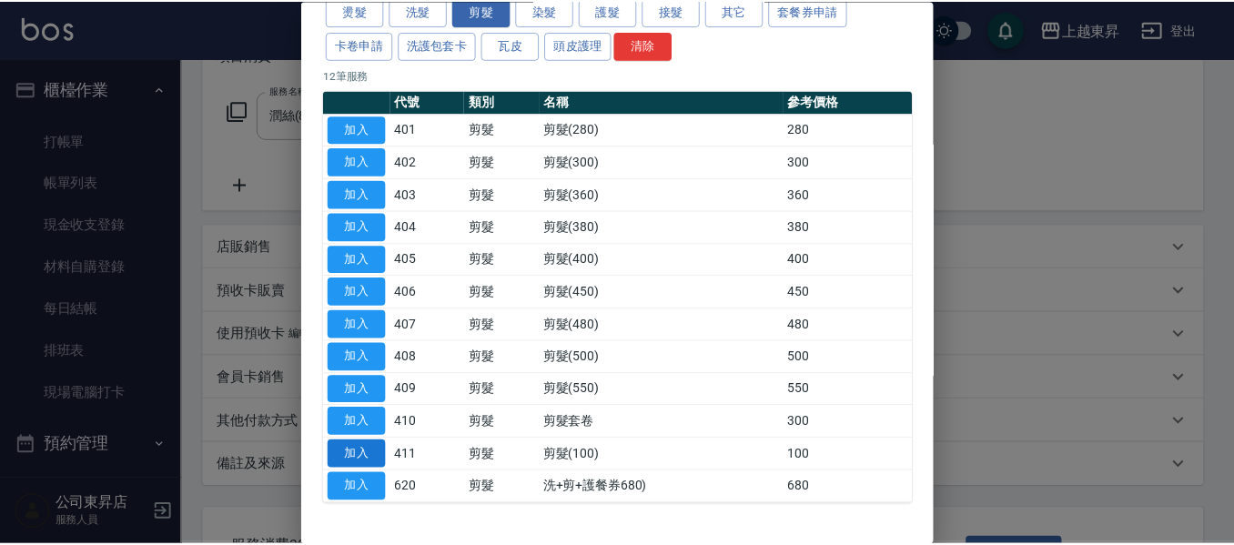
scroll to position [149, 0]
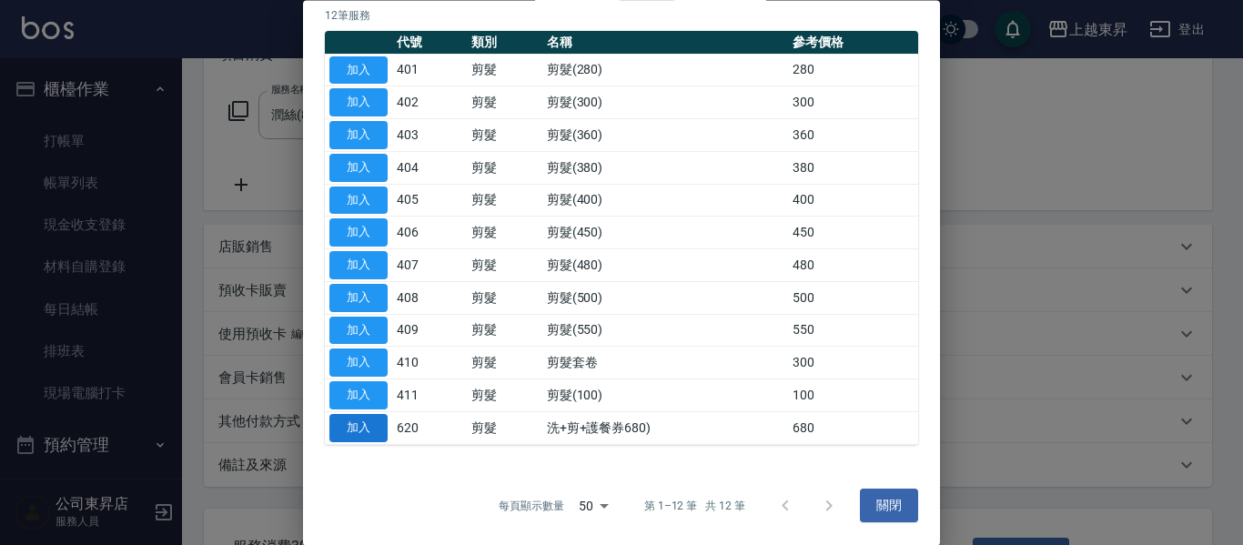
click at [343, 417] on button "加入" at bounding box center [359, 428] width 58 height 28
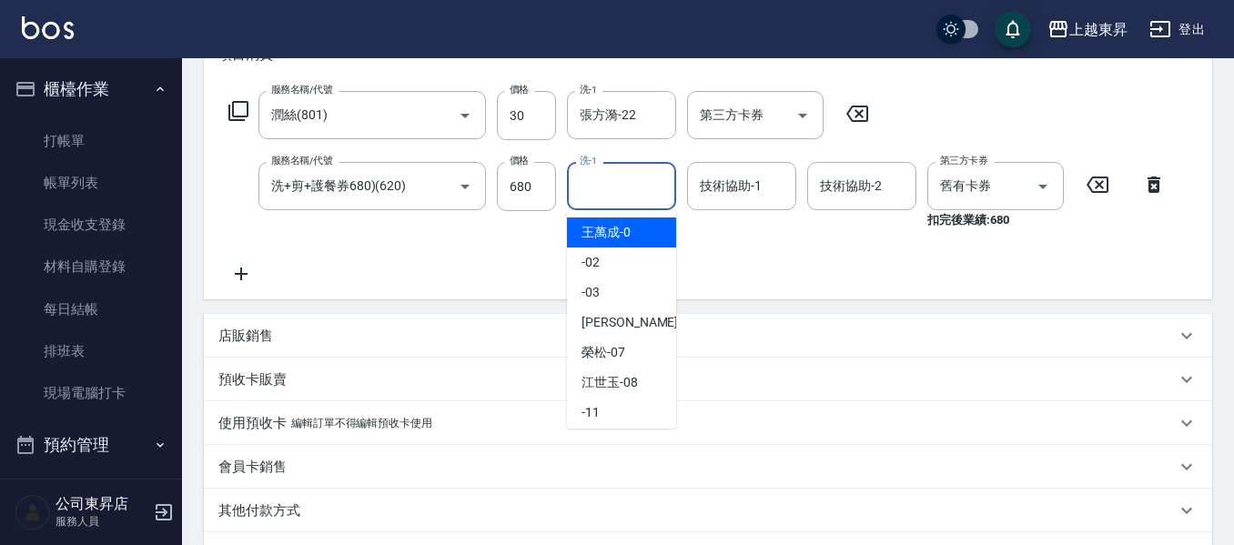
click at [604, 181] on input "洗-1" at bounding box center [621, 186] width 93 height 32
type input "張方漪-22"
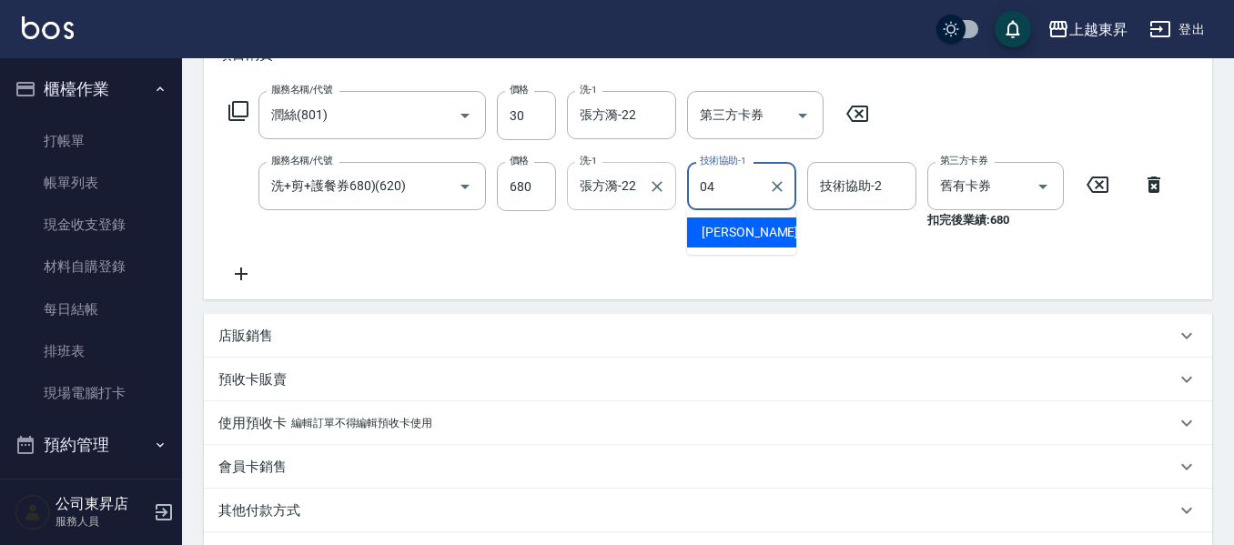
type input "[PERSON_NAME]04"
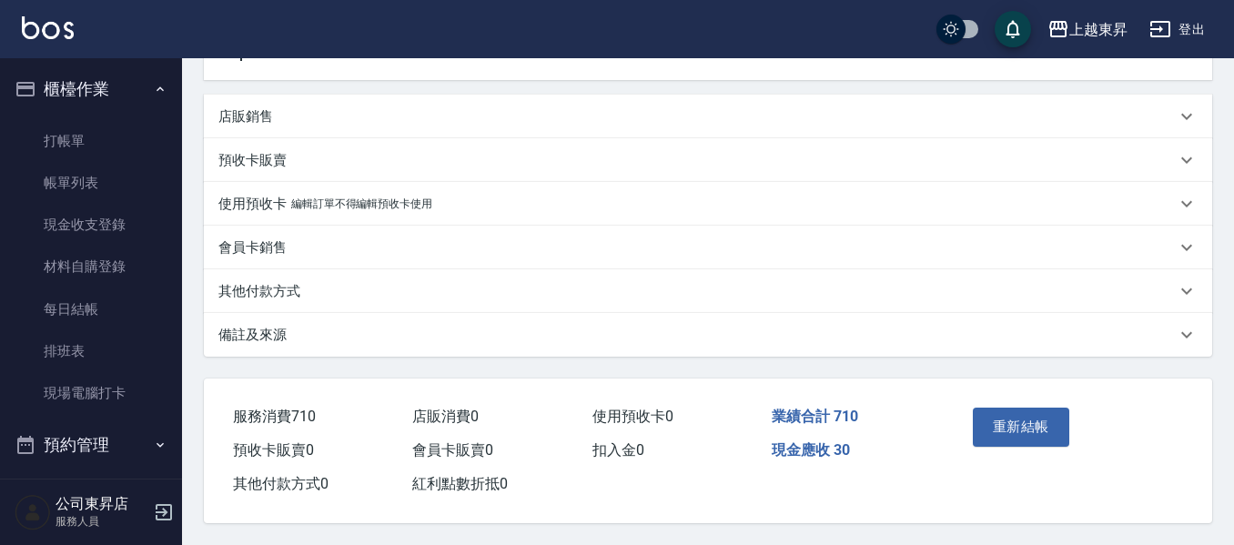
scroll to position [478, 0]
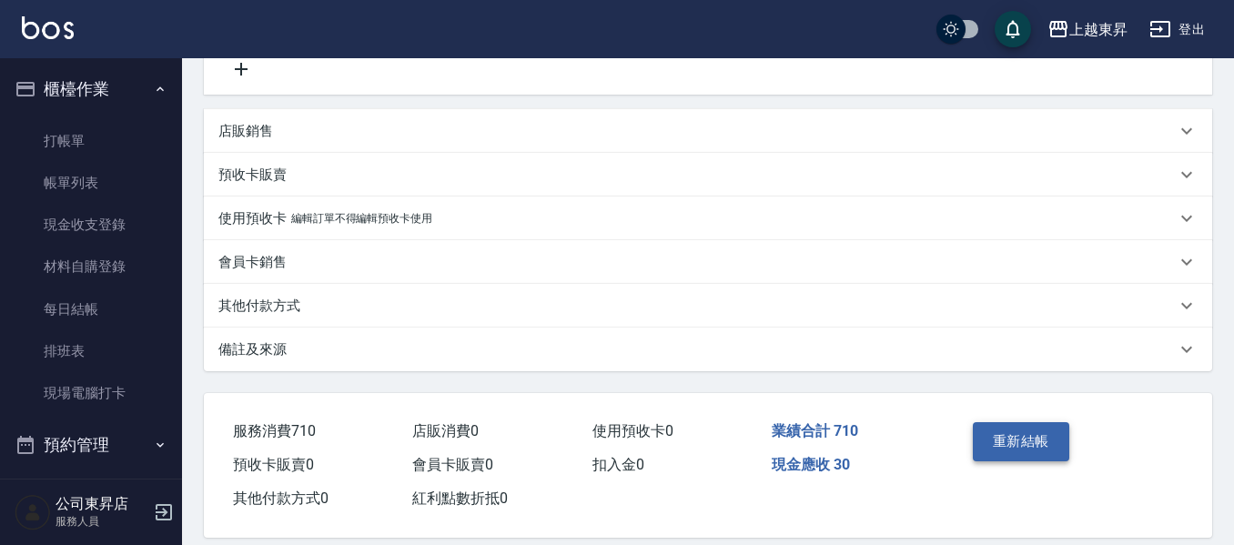
click at [1030, 450] on button "重新結帳" at bounding box center [1021, 441] width 96 height 38
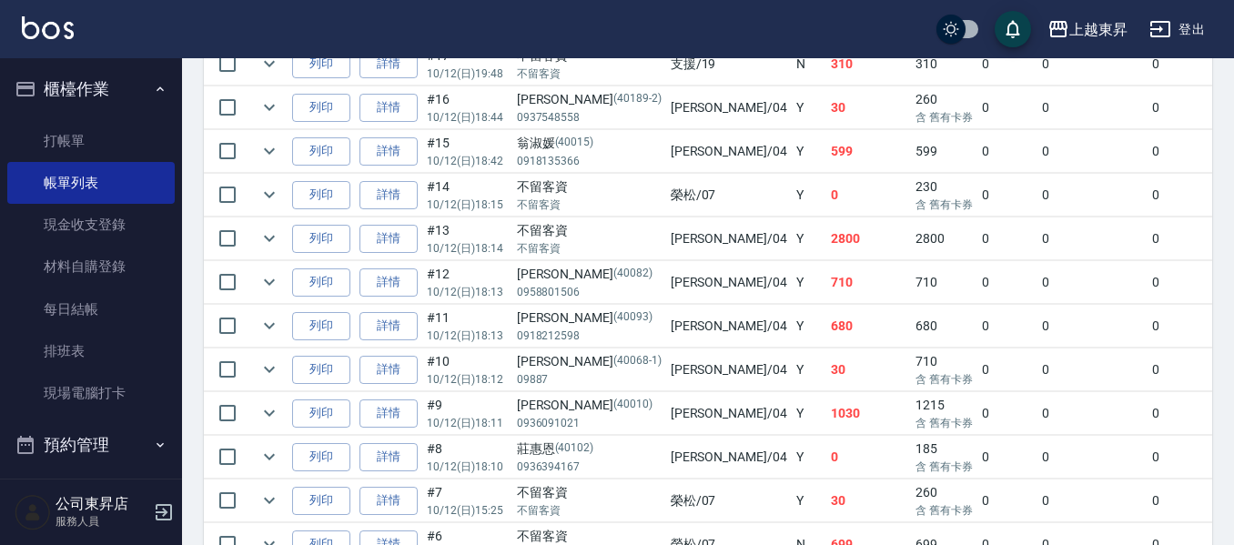
scroll to position [1183, 0]
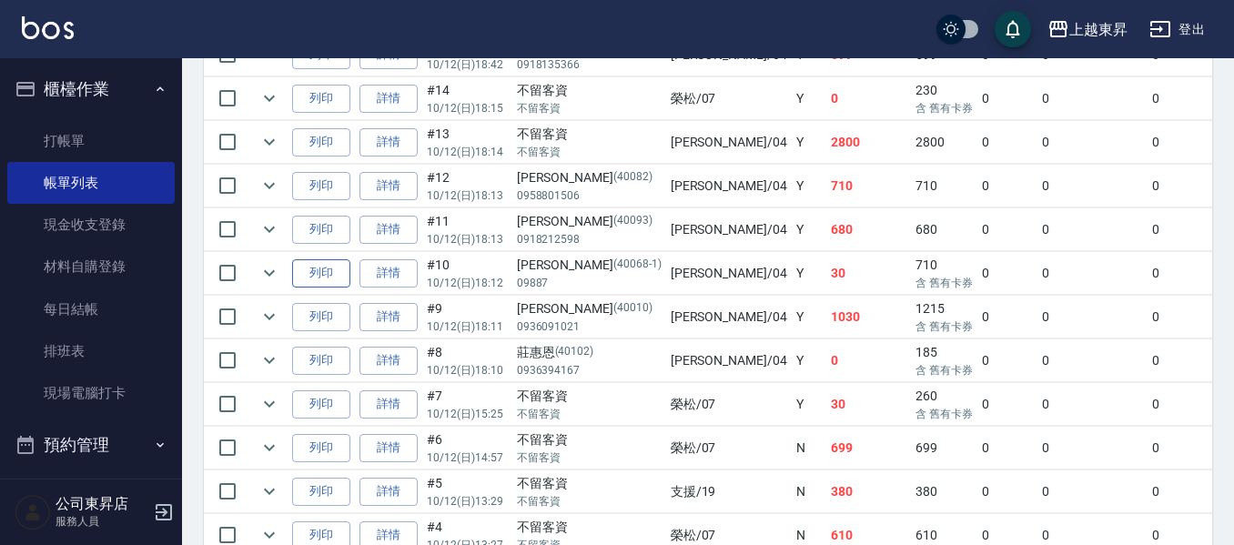
click at [330, 276] on button "列印" at bounding box center [321, 273] width 58 height 28
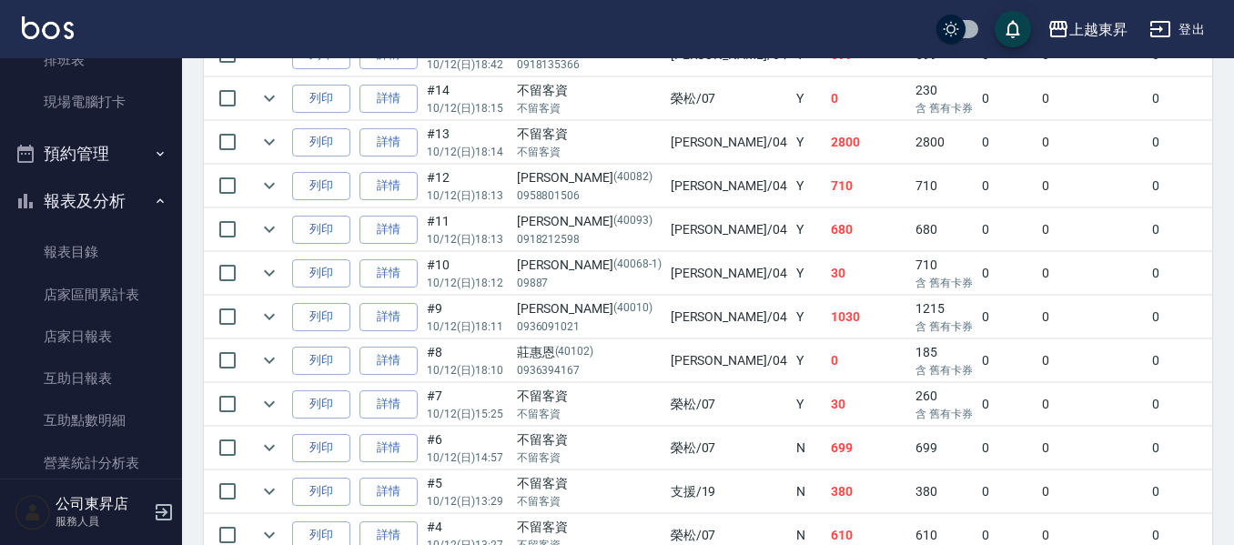
scroll to position [91, 0]
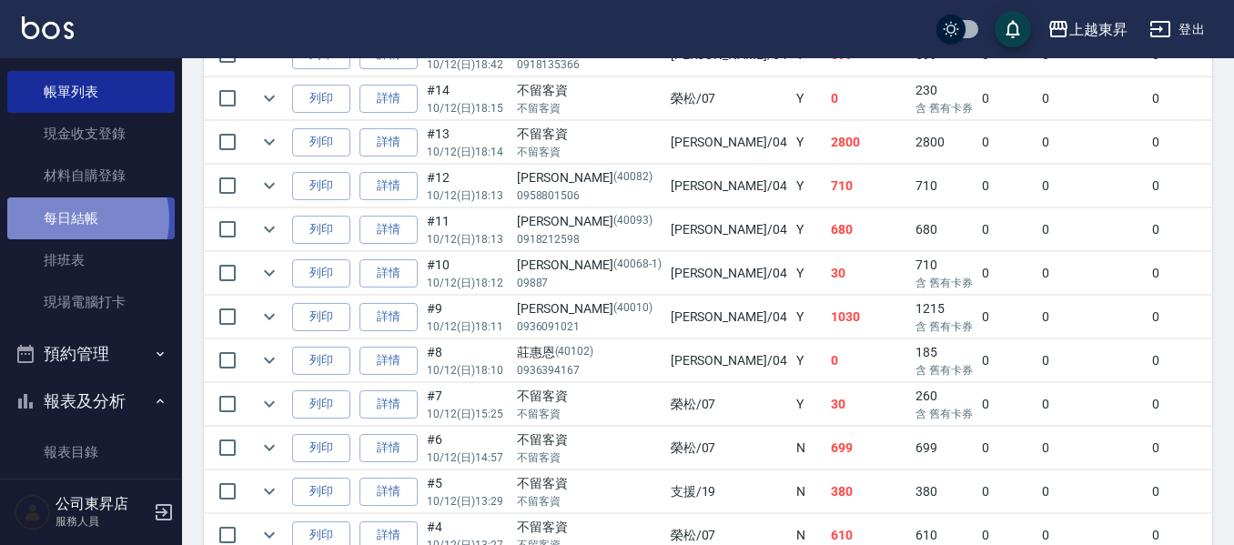
click at [75, 218] on link "每日結帳" at bounding box center [90, 219] width 167 height 42
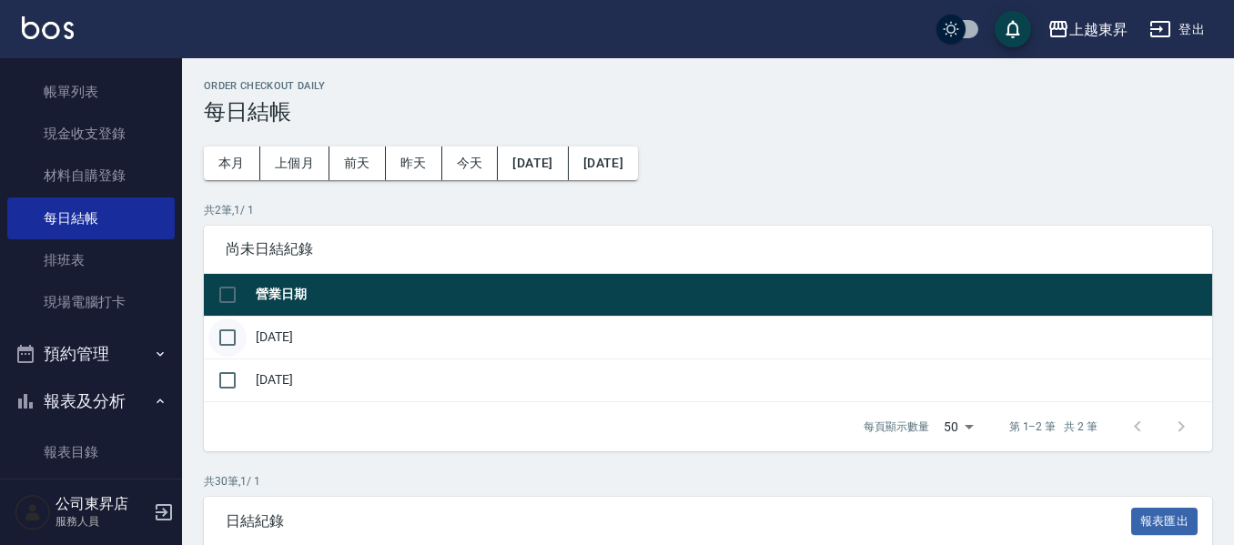
click at [234, 338] on input "checkbox" at bounding box center [227, 338] width 38 height 38
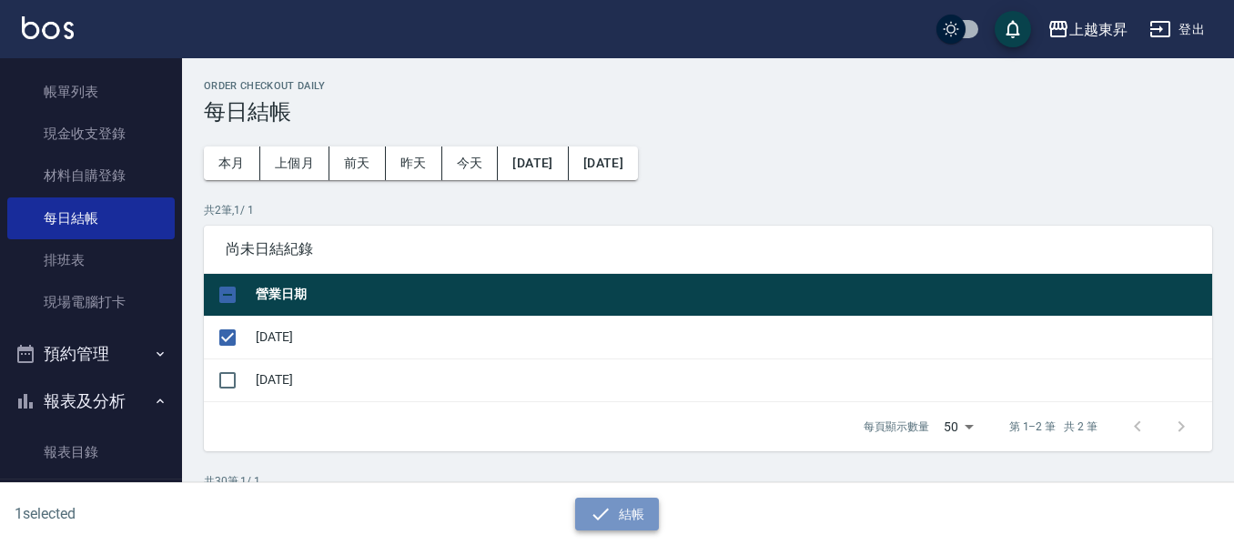
click at [599, 508] on icon "button" at bounding box center [601, 514] width 22 height 22
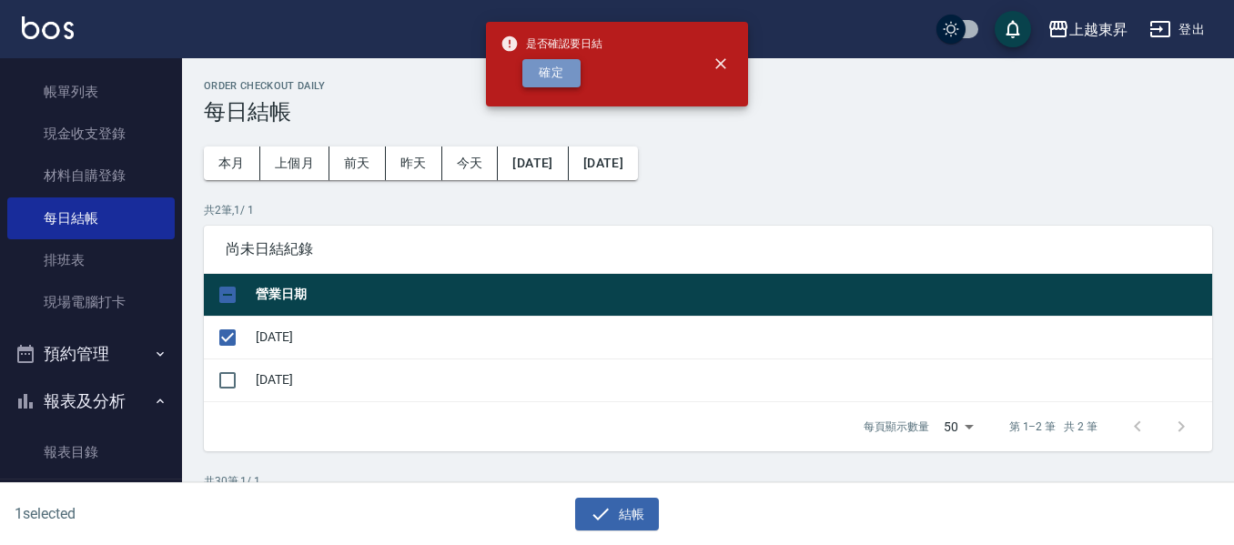
click at [542, 80] on button "確定" at bounding box center [551, 73] width 58 height 28
checkbox input "false"
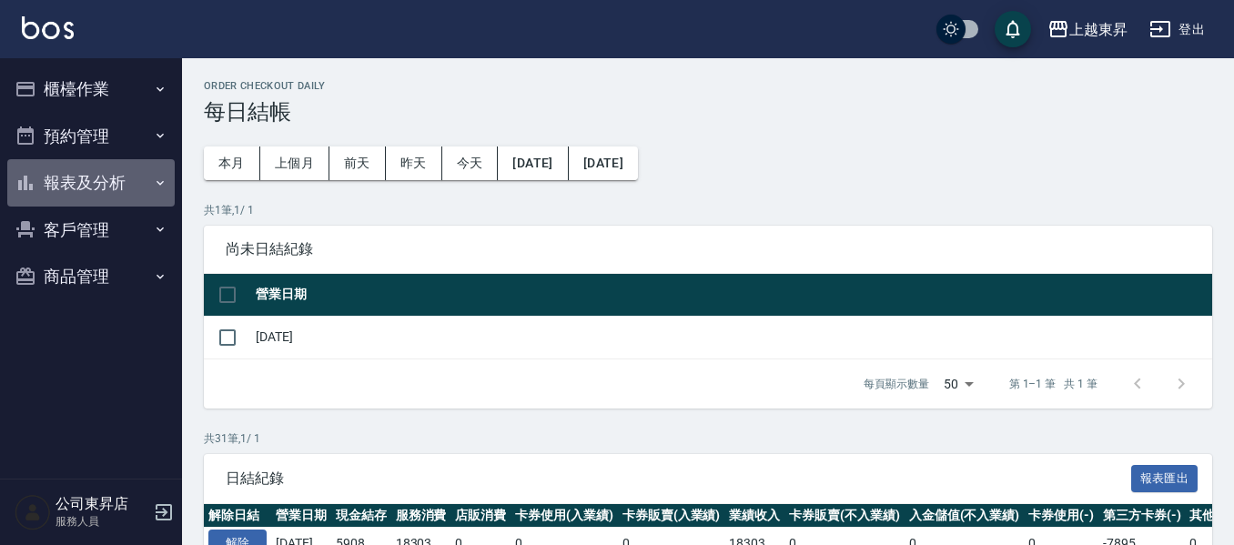
click at [55, 174] on button "報表及分析" at bounding box center [90, 182] width 167 height 47
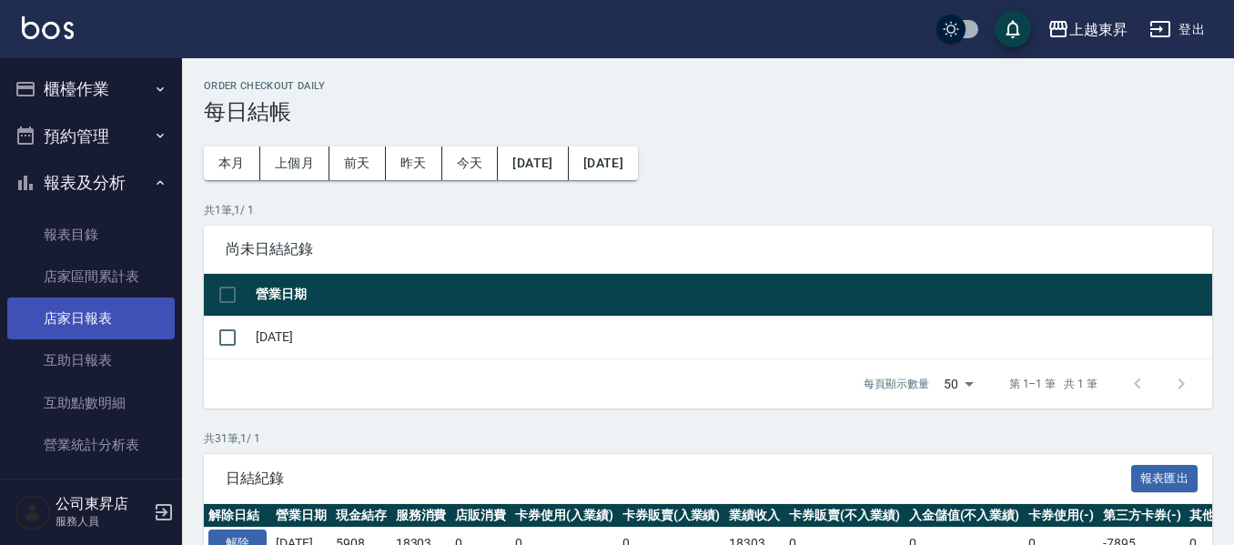
click at [92, 307] on link "店家日報表" at bounding box center [90, 319] width 167 height 42
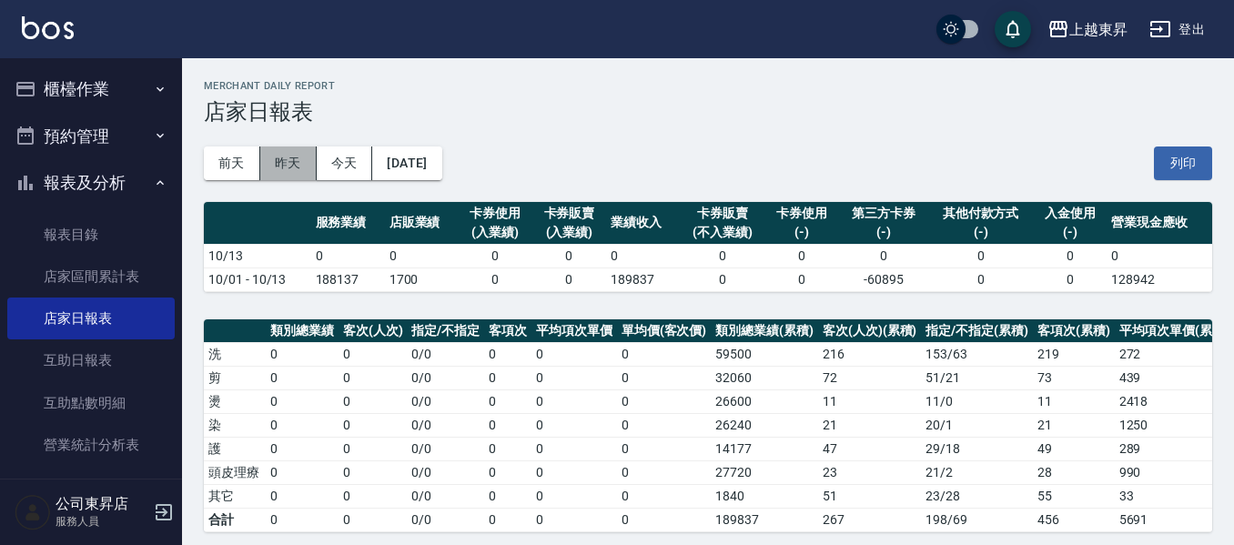
click at [287, 162] on button "昨天" at bounding box center [288, 164] width 56 height 34
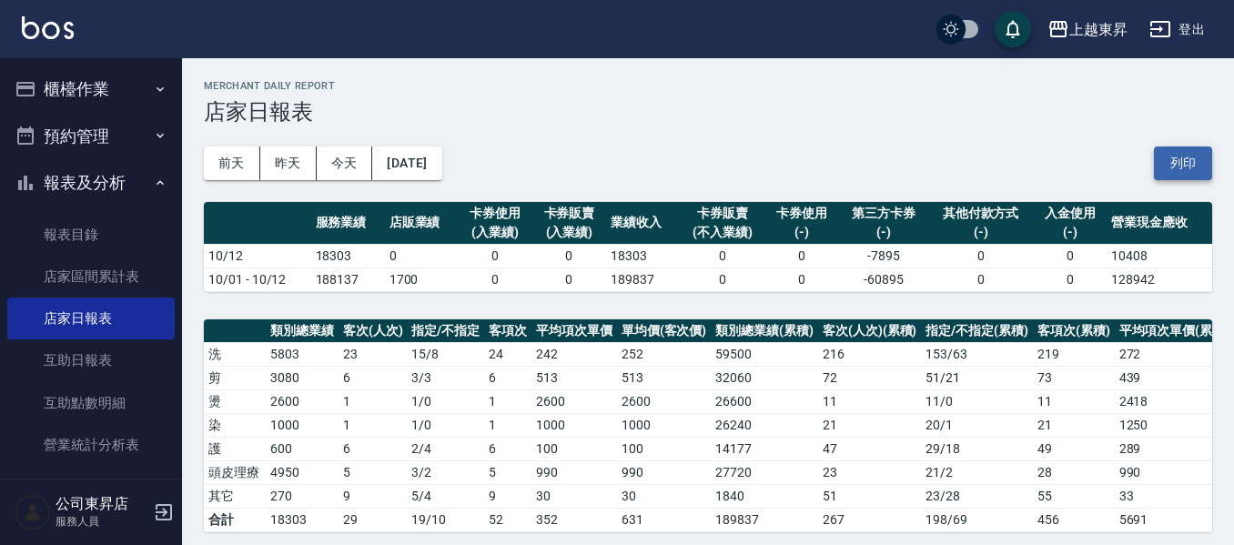
click at [1191, 164] on button "列印" at bounding box center [1183, 164] width 58 height 34
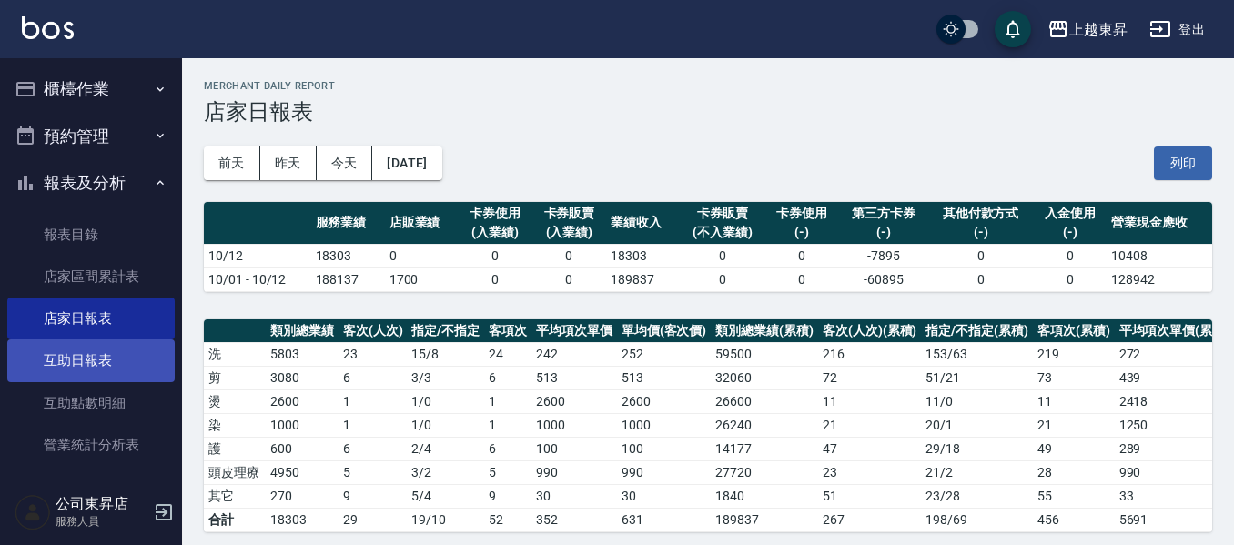
click at [92, 360] on link "互助日報表" at bounding box center [90, 361] width 167 height 42
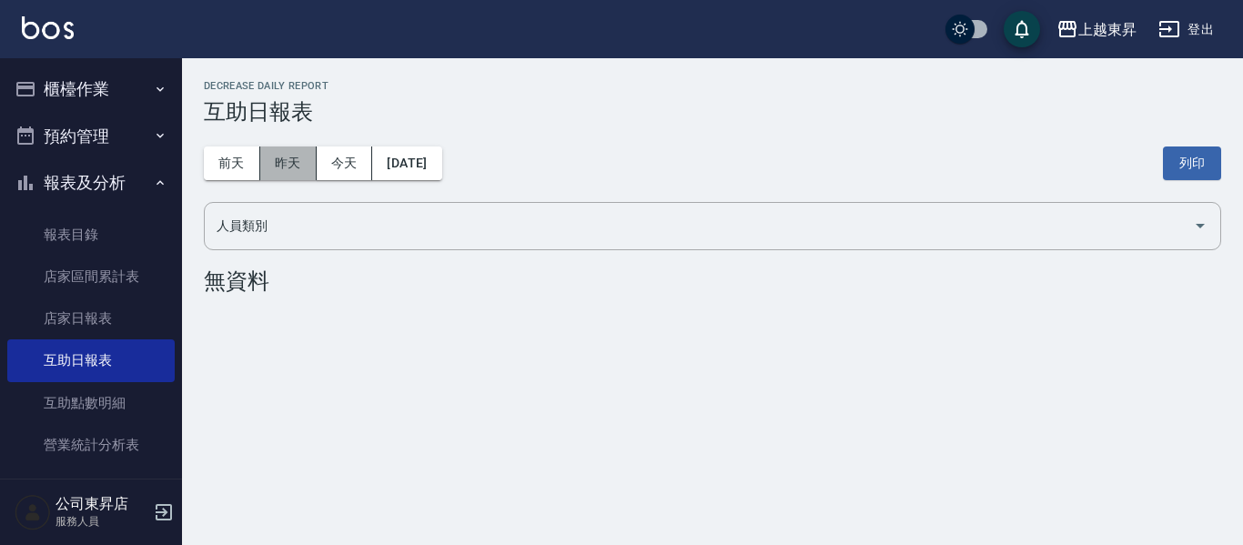
click at [271, 169] on button "昨天" at bounding box center [288, 164] width 56 height 34
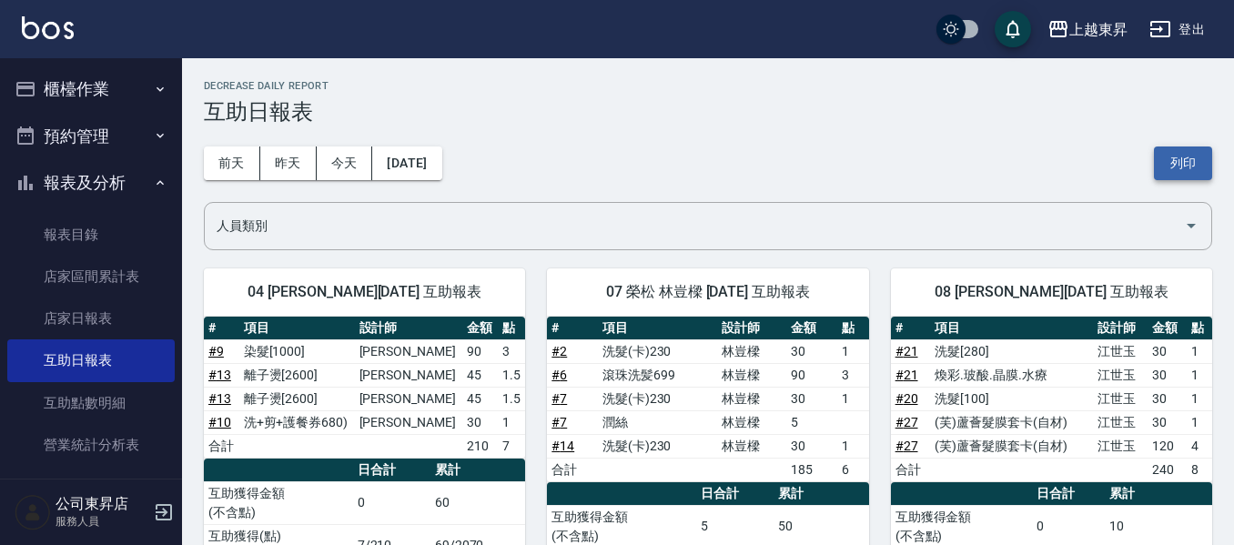
click at [1175, 171] on button "列印" at bounding box center [1183, 164] width 58 height 34
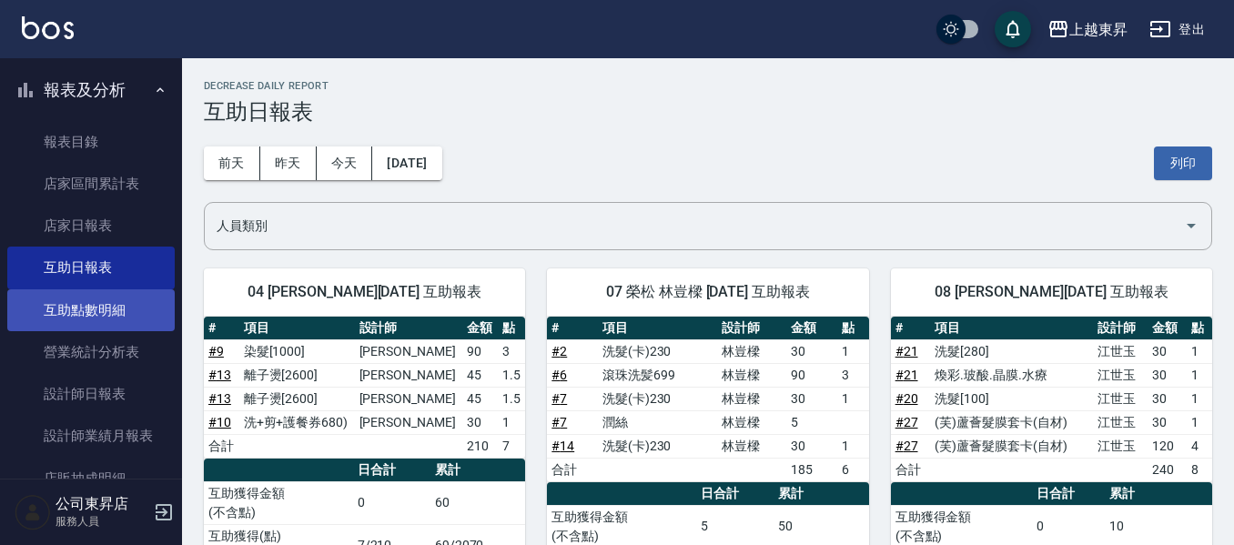
scroll to position [273, 0]
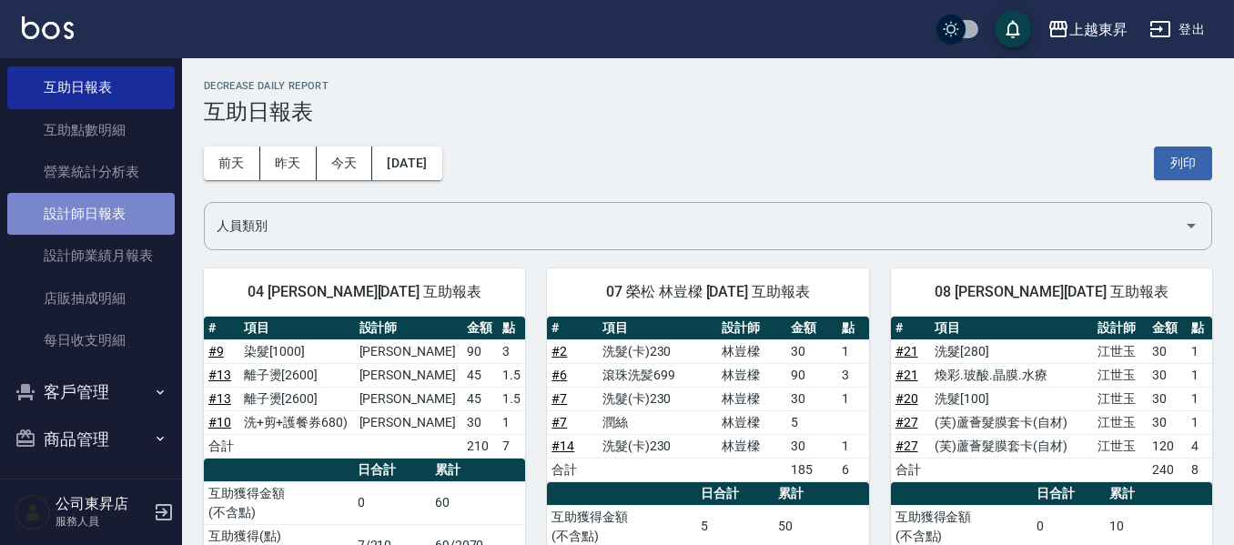
click at [92, 220] on link "設計師日報表" at bounding box center [90, 214] width 167 height 42
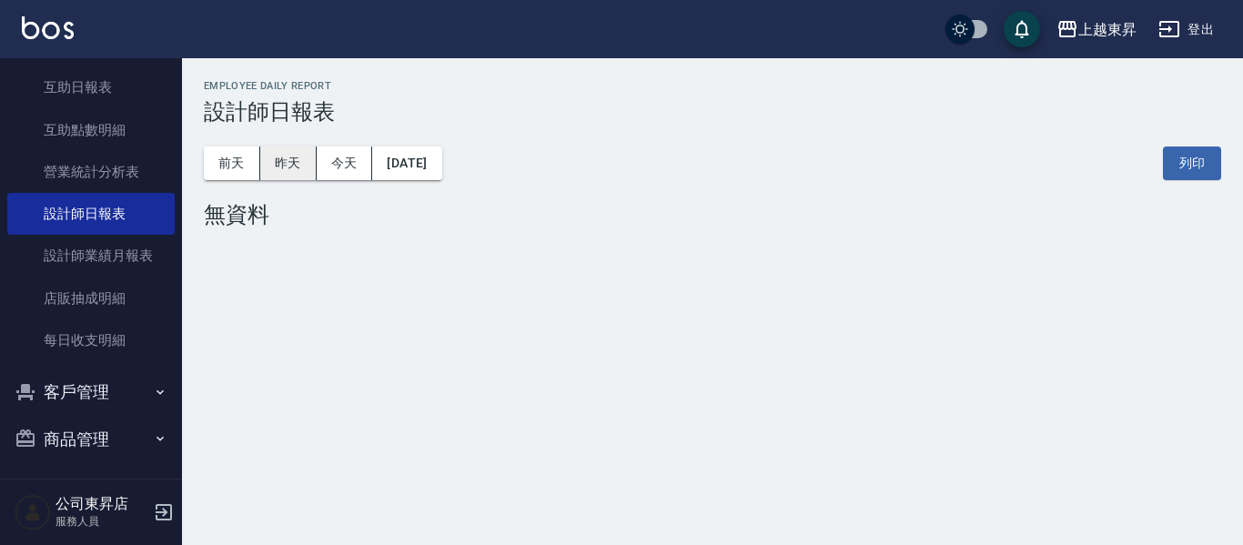
click at [270, 158] on button "昨天" at bounding box center [288, 164] width 56 height 34
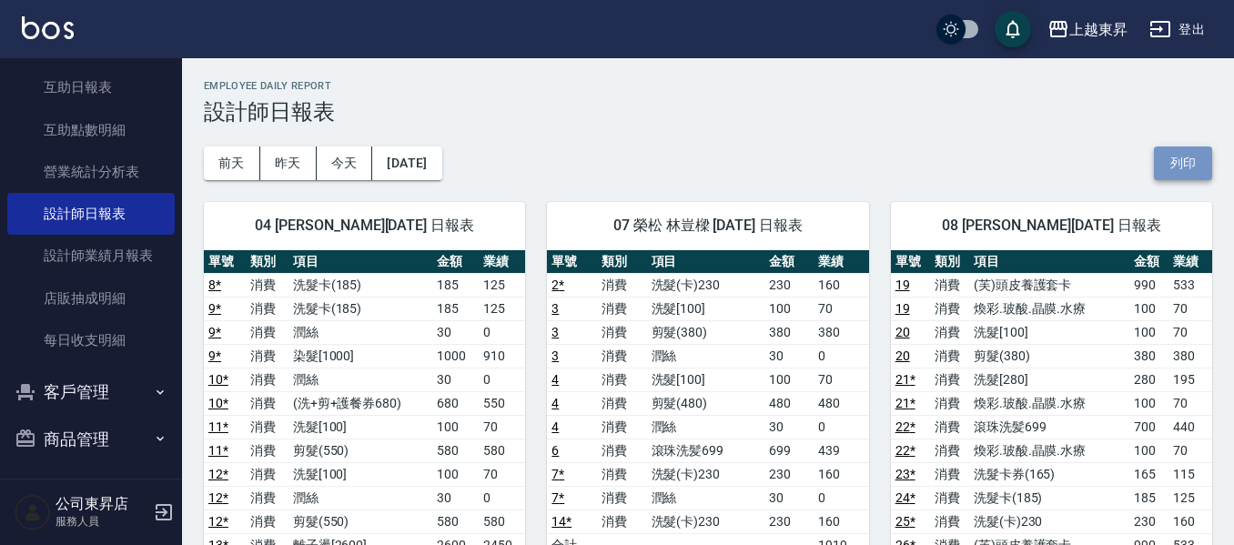
click at [1170, 163] on button "列印" at bounding box center [1183, 164] width 58 height 34
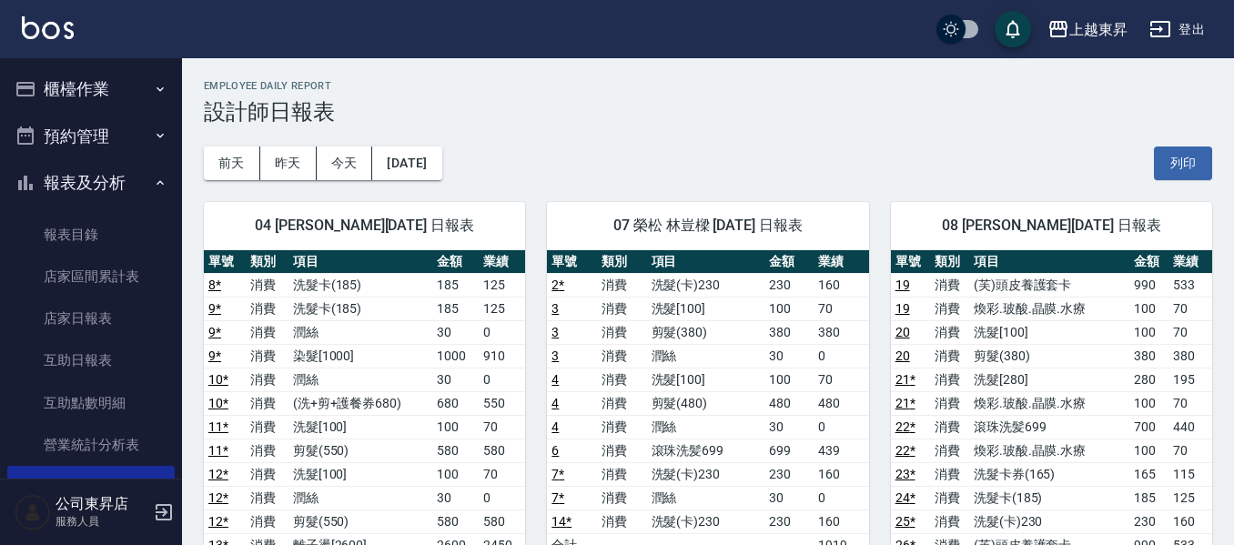
click at [27, 96] on icon "button" at bounding box center [26, 89] width 22 height 22
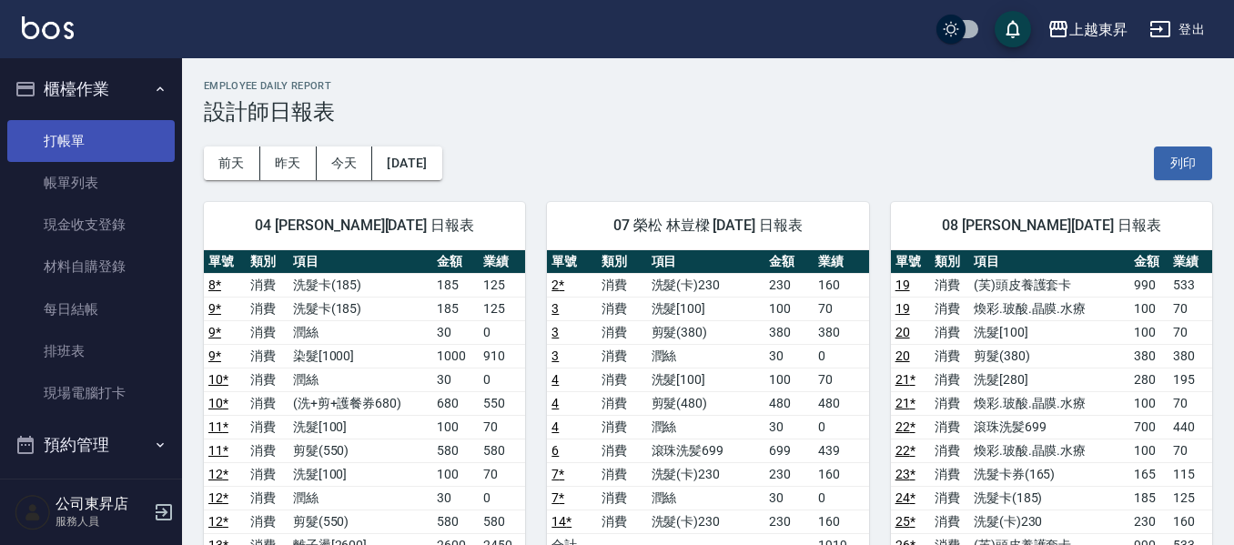
click at [75, 132] on link "打帳單" at bounding box center [90, 141] width 167 height 42
